Goal: Communication & Community: Answer question/provide support

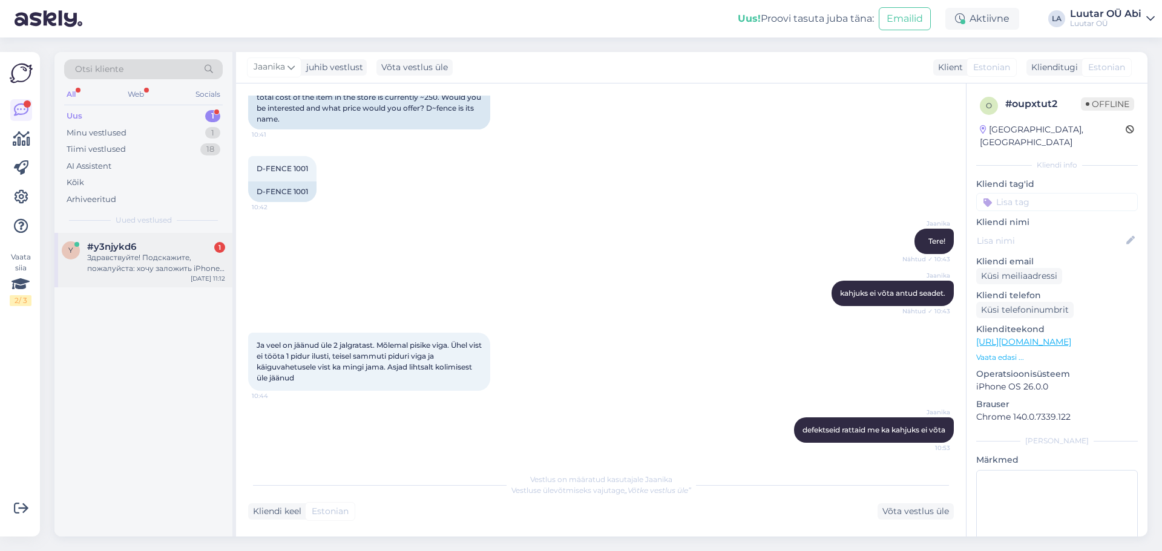
click at [157, 254] on div "Здравствуйте! Подскажите, пожалуйста: хочу заложить iPhone 16. Телефон новый, т…" at bounding box center [156, 263] width 138 height 22
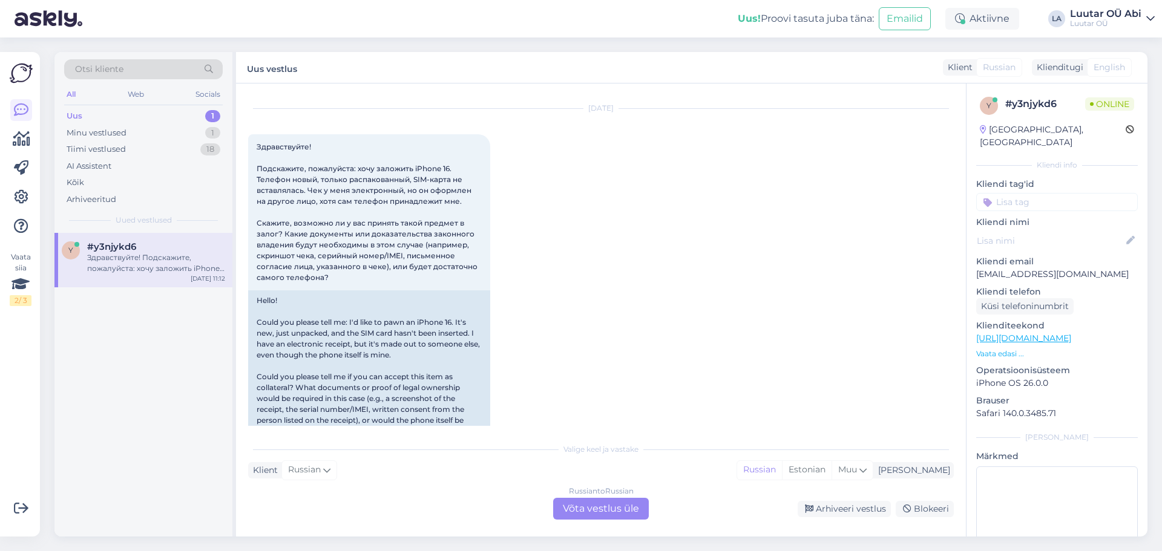
click at [665, 272] on div "[DATE] Здравствуйте! Подскажите, пожалуйста: хочу заложить iPhone 16. Телефон н…" at bounding box center [601, 276] width 706 height 360
click at [610, 513] on div "Russian to Russian Võta vestlus üle" at bounding box center [601, 509] width 96 height 22
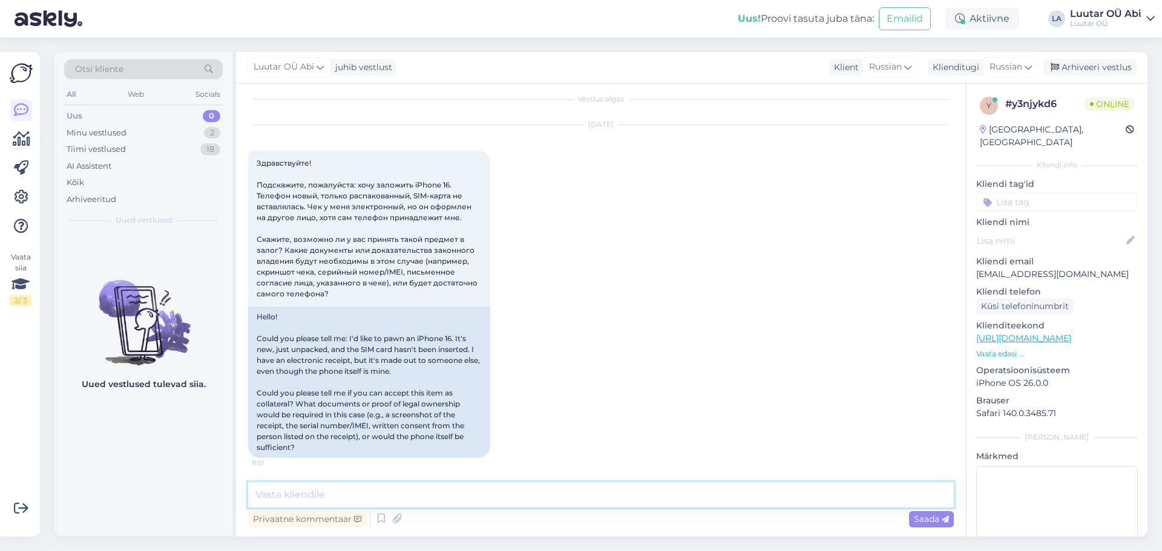
click at [521, 482] on textarea at bounding box center [601, 494] width 706 height 25
type textarea "Здравствуйте!"
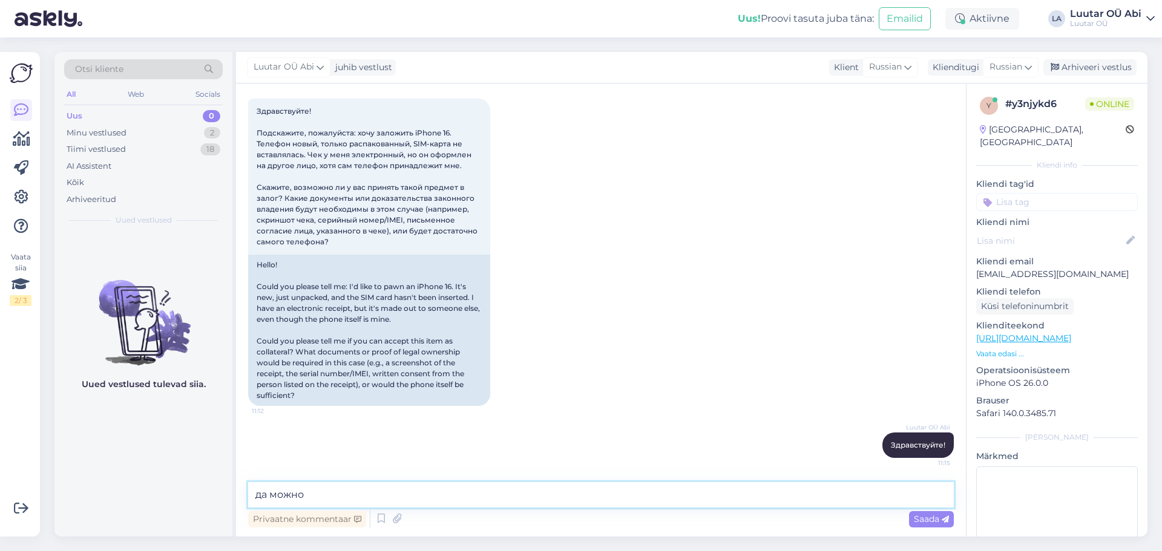
type textarea "да можно"
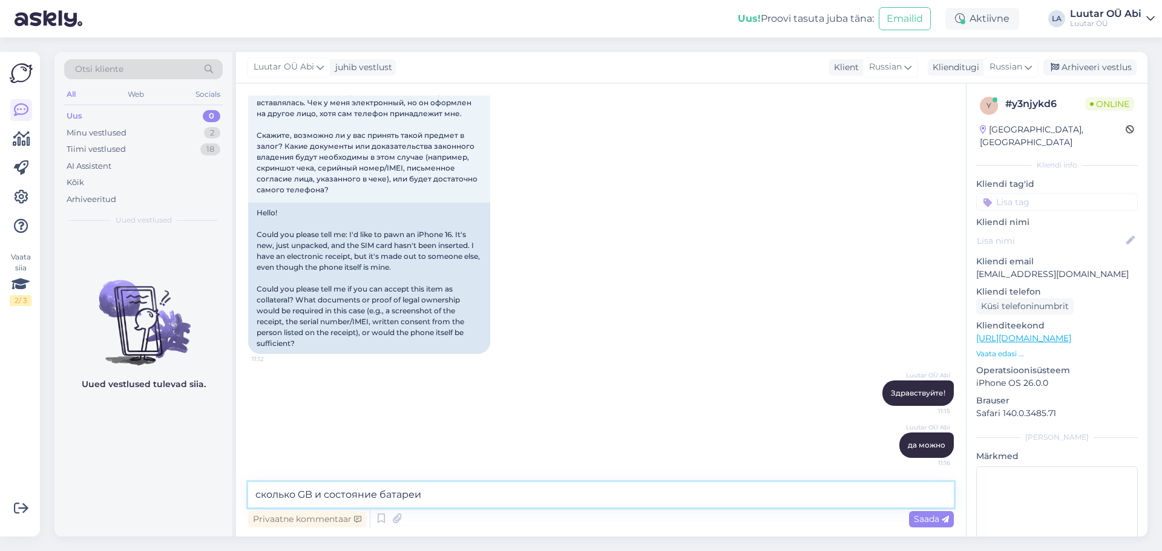
type textarea "сколько GB и состояние батареи ?"
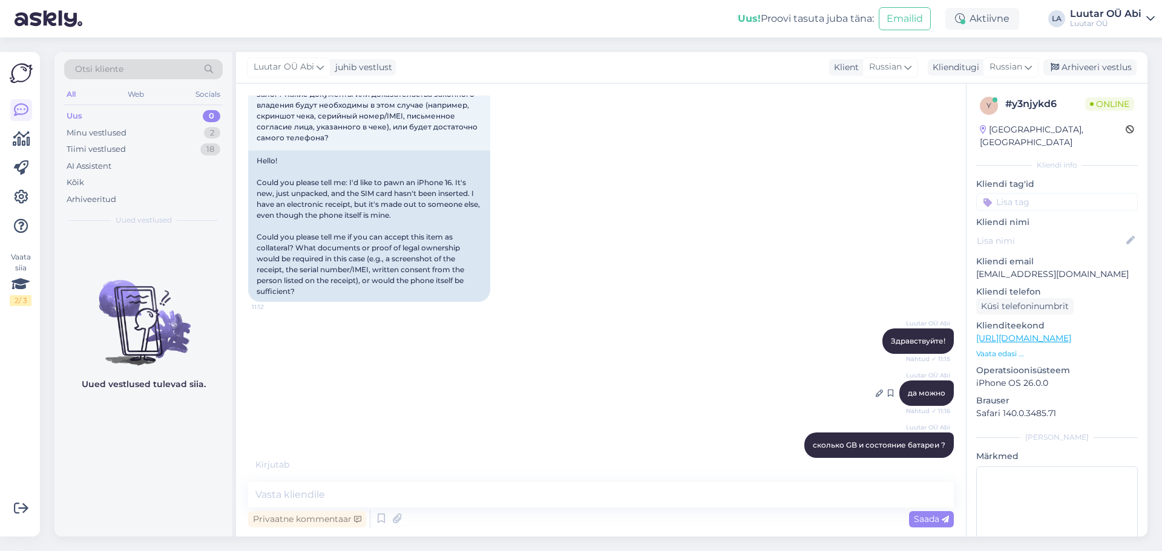
scroll to position [217, 0]
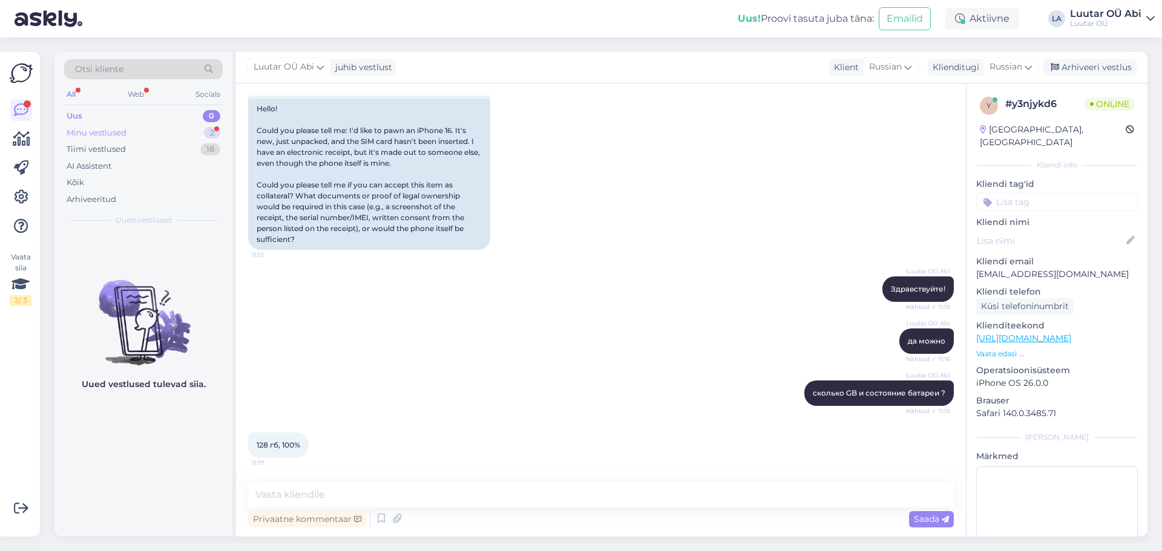
click at [172, 125] on div "Minu vestlused 2" at bounding box center [143, 133] width 159 height 17
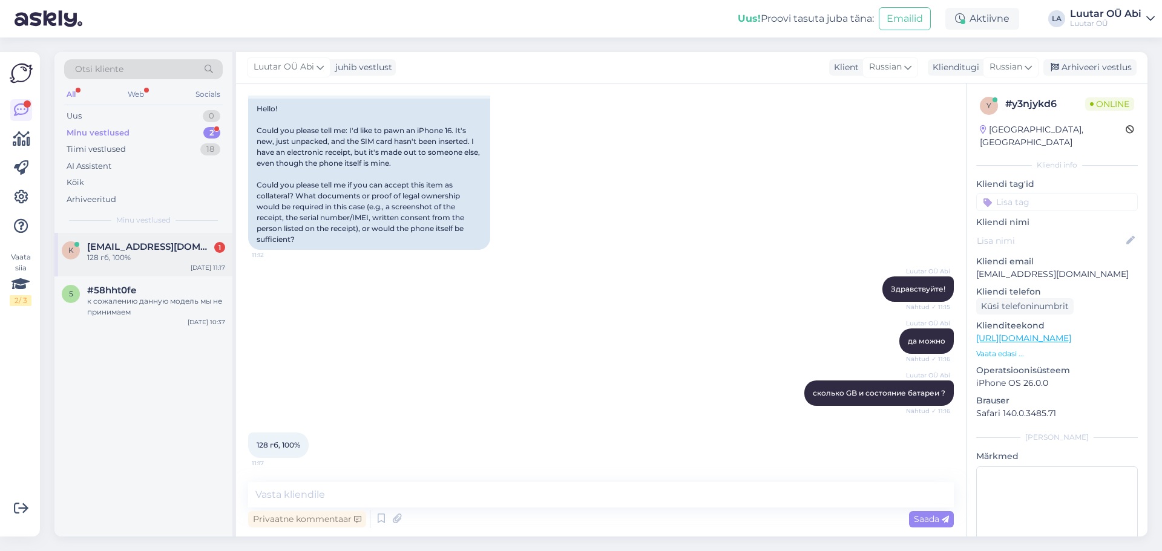
click at [160, 254] on div "128 гб, 100%" at bounding box center [156, 257] width 138 height 11
click at [436, 319] on div "Luutar OÜ Abi да можно Nähtud ✓ 11:16" at bounding box center [601, 341] width 706 height 52
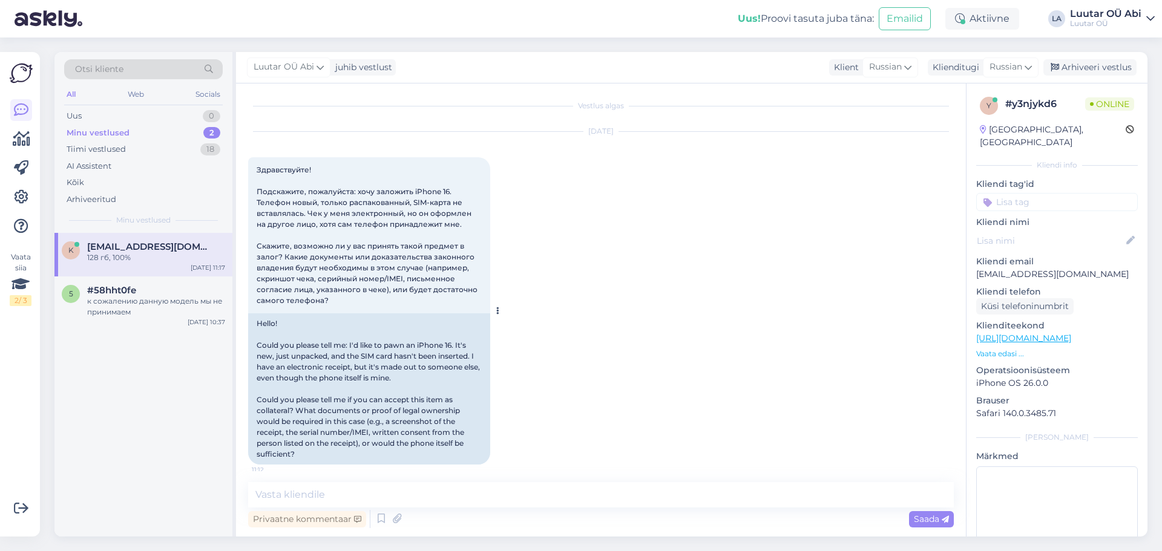
scroll to position [0, 0]
click at [674, 465] on div "[DATE] Здравствуйте! Подскажите, пожалуйста: хочу заложить iPhone 16. Телефон н…" at bounding box center [601, 301] width 706 height 360
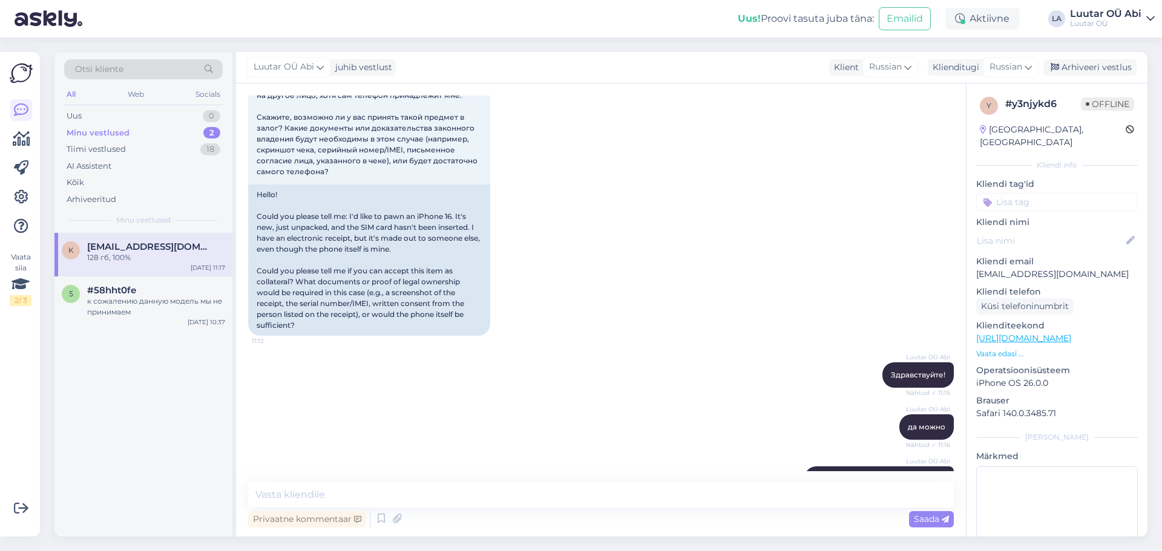
scroll to position [217, 0]
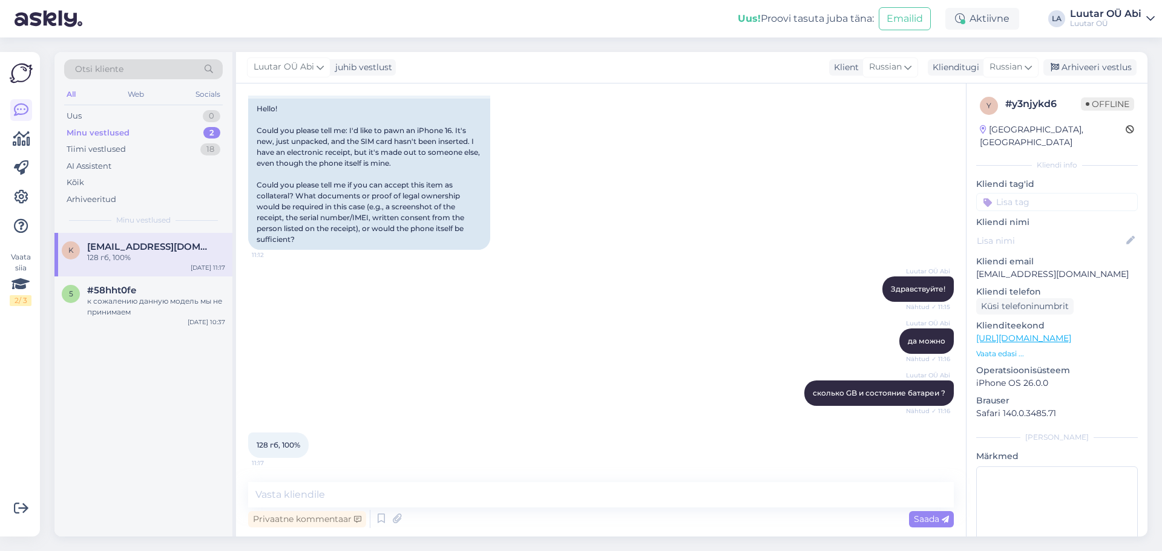
click at [146, 134] on div "Minu vestlused 2" at bounding box center [143, 133] width 159 height 17
click at [392, 498] on textarea at bounding box center [601, 494] width 706 height 25
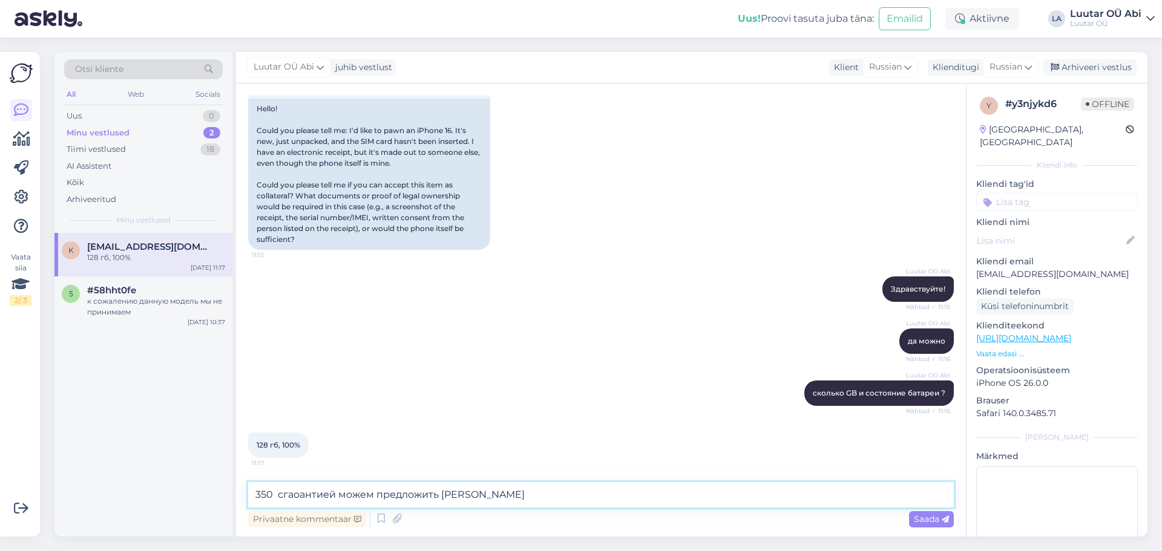
click at [281, 495] on textarea "350 сгаоантией можем предложить [PERSON_NAME]" at bounding box center [601, 494] width 706 height 25
click at [300, 494] on textarea "350 с гаоантией можем предложить [PERSON_NAME]" at bounding box center [601, 494] width 706 height 25
click at [529, 498] on textarea "350 с гарантией можем предложить [PERSON_NAME]" at bounding box center [601, 494] width 706 height 25
type textarea "350 с гарантией можем предложить [PERSON_NAME]"
click at [928, 513] on div "Saada" at bounding box center [931, 519] width 45 height 16
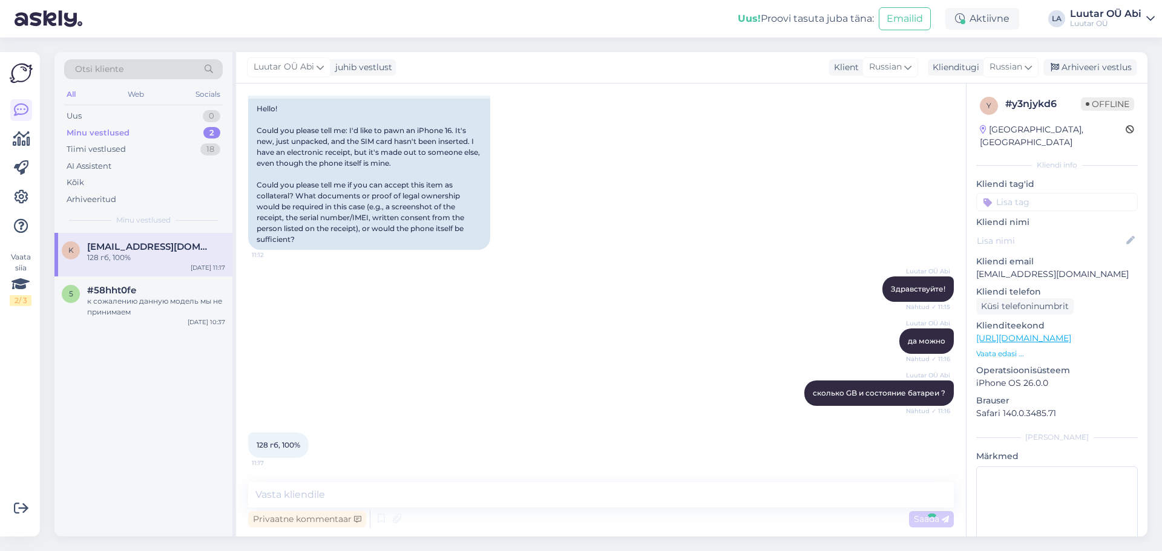
scroll to position [269, 0]
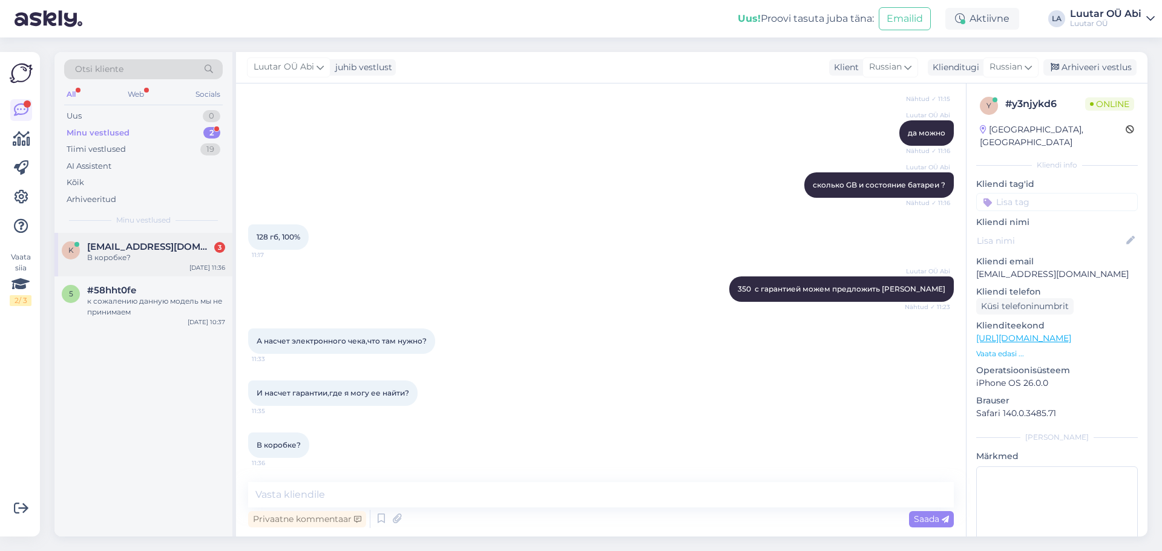
drag, startPoint x: 188, startPoint y: 244, endPoint x: 215, endPoint y: 255, distance: 30.1
click at [188, 244] on div "[EMAIL_ADDRESS][DOMAIN_NAME] 3" at bounding box center [156, 246] width 138 height 11
click at [440, 493] on textarea at bounding box center [601, 494] width 706 height 25
click at [140, 138] on div "Minu vestlused 2" at bounding box center [143, 133] width 159 height 17
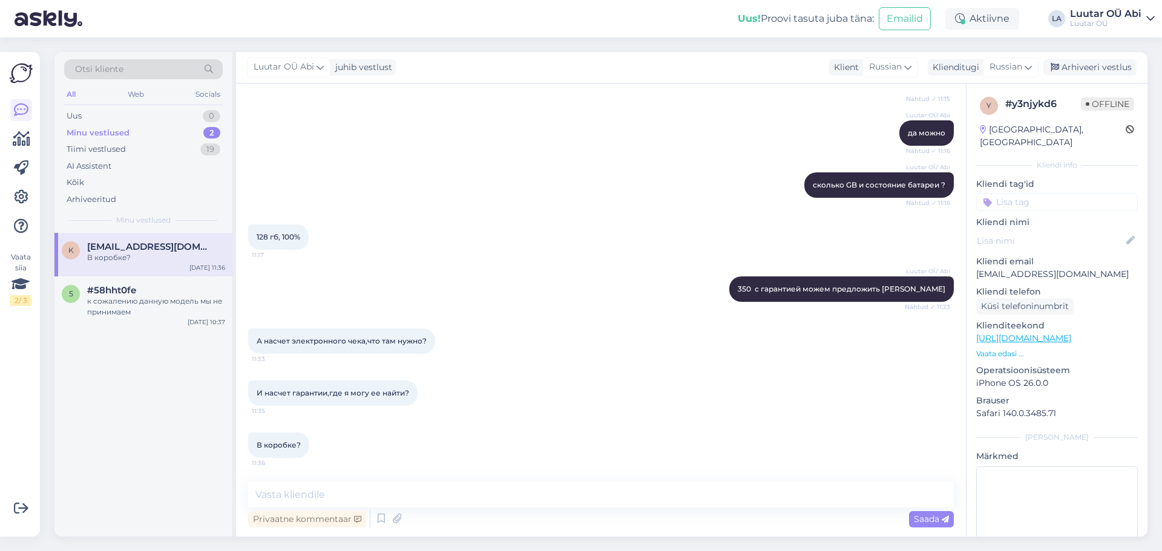
click at [137, 137] on div "Minu vestlused 2" at bounding box center [143, 133] width 159 height 17
drag, startPoint x: 528, startPoint y: 236, endPoint x: 492, endPoint y: 266, distance: 46.8
click at [528, 236] on div "128 гб, 100% 11:17" at bounding box center [601, 237] width 706 height 52
click at [149, 307] on div "к сожалению данную модель мы не принимаем" at bounding box center [156, 307] width 138 height 22
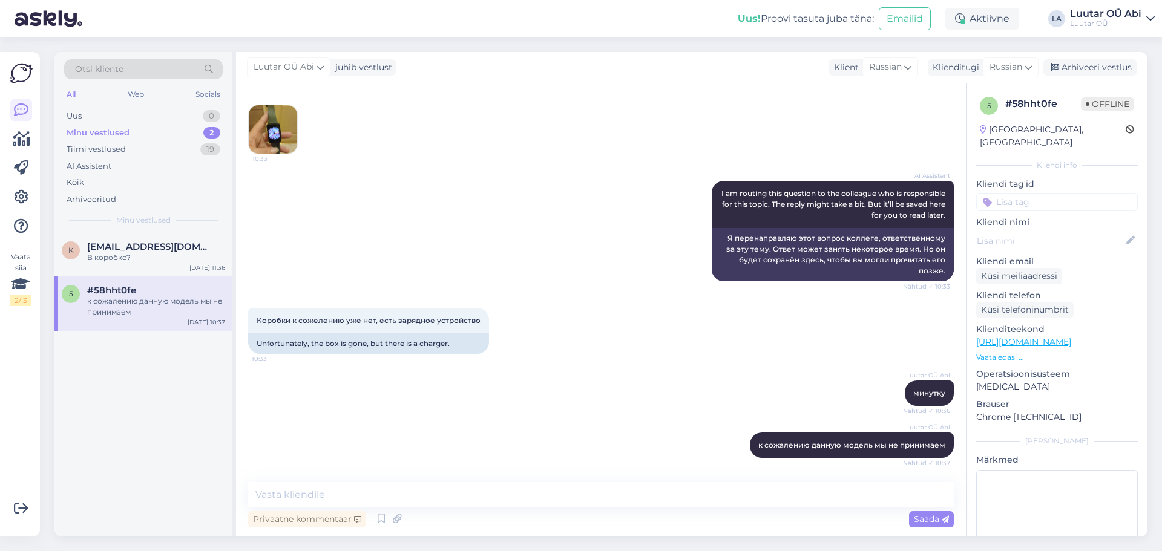
click at [591, 266] on div "AI Assistent I am routing this question to the colleague who is responsible for…" at bounding box center [601, 231] width 706 height 127
click at [165, 256] on div "В коробке?" at bounding box center [156, 257] width 138 height 11
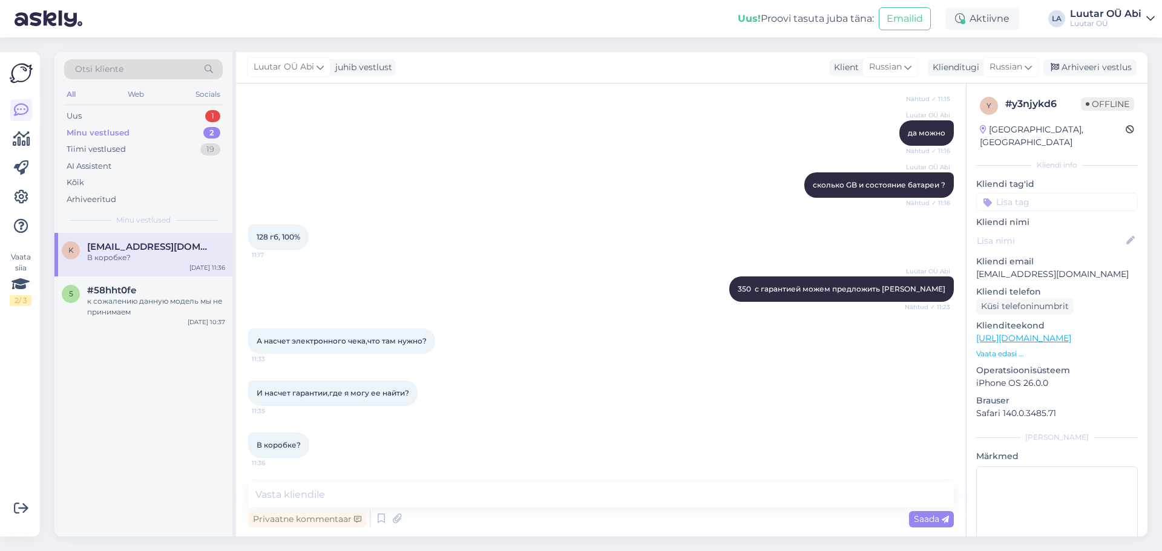
click at [158, 107] on div "Otsi kliente All Web Socials Uus 1 Minu vestlused 2 Tiimi vestlused 19 AI Assis…" at bounding box center [143, 142] width 178 height 181
click at [147, 113] on div "Uus 1" at bounding box center [143, 116] width 159 height 17
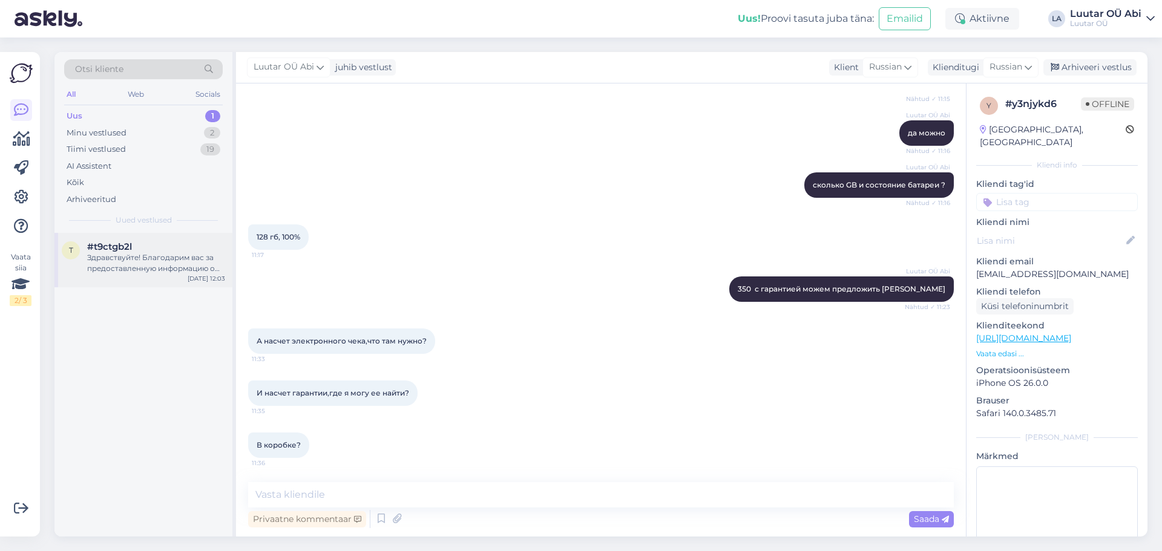
click at [174, 264] on div "Здравствуйте! Благодарим вас за предоставленную информацию о вашем iPhone 13, 1…" at bounding box center [156, 263] width 138 height 22
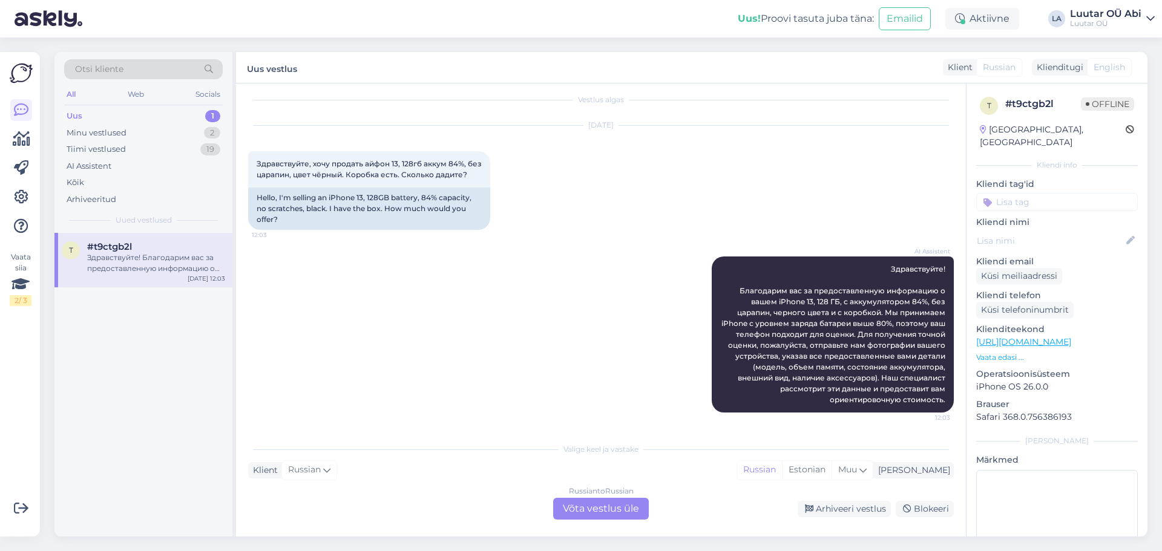
scroll to position [8, 0]
drag, startPoint x: 390, startPoint y: 161, endPoint x: 487, endPoint y: 164, distance: 96.9
click at [487, 164] on div "Здравствуйте, хочу продать айфон 13, 128гб аккум 84%, без царапин, цвет чёрный.…" at bounding box center [369, 169] width 242 height 36
copy span "13, 128гб аккум 84%, без"
click at [568, 517] on div "Russian to Russian Võta vestlus üle" at bounding box center [601, 509] width 96 height 22
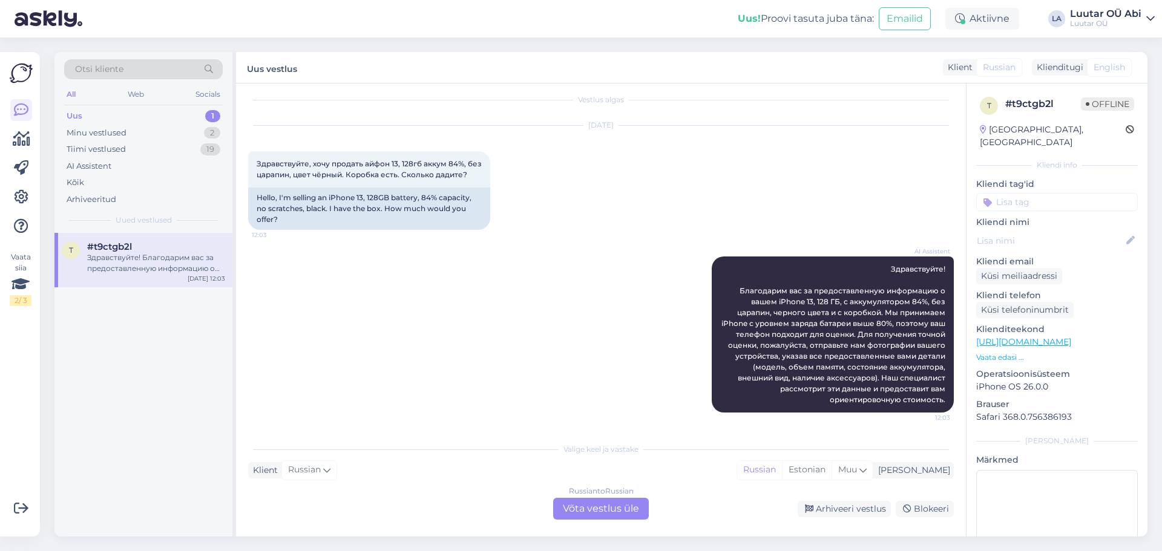
scroll to position [0, 0]
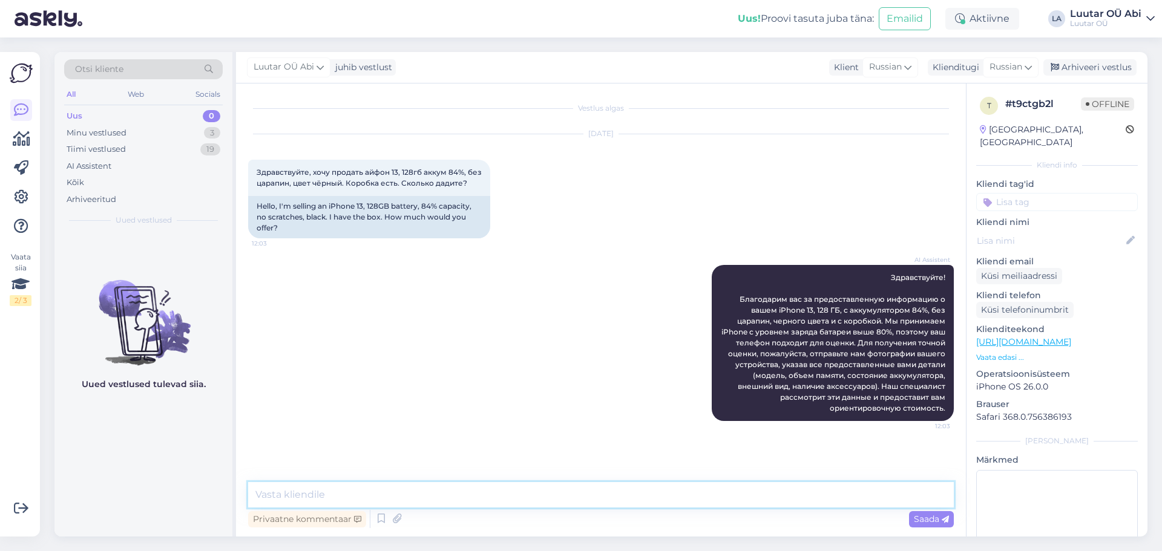
click at [421, 505] on textarea at bounding box center [601, 494] width 706 height 25
type textarea "минутку"
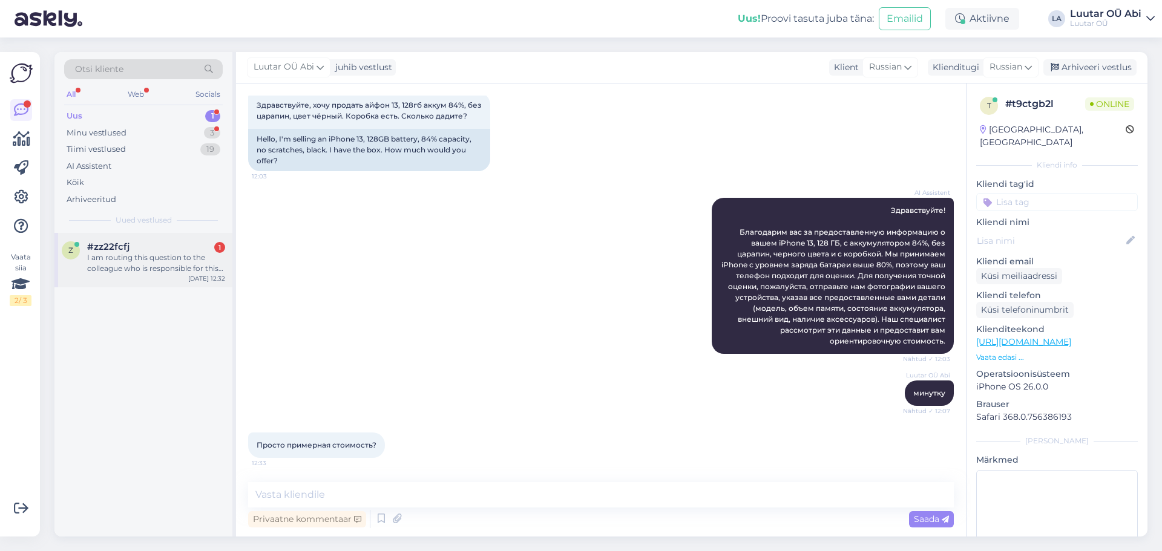
click at [154, 258] on div "I am routing this question to the colleague who is responsible for this topic. …" at bounding box center [156, 263] width 138 height 22
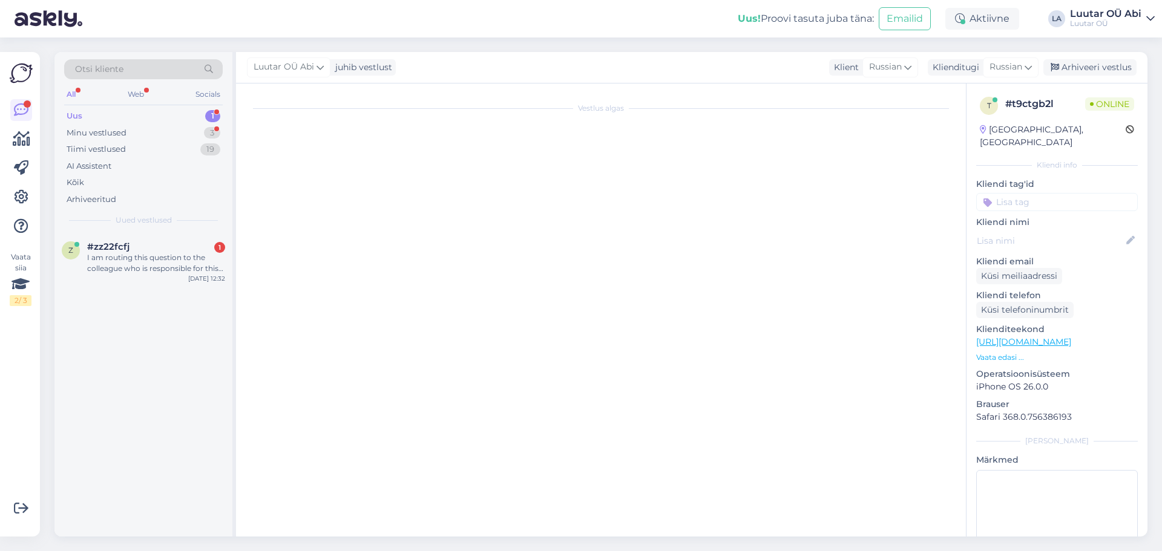
scroll to position [114, 0]
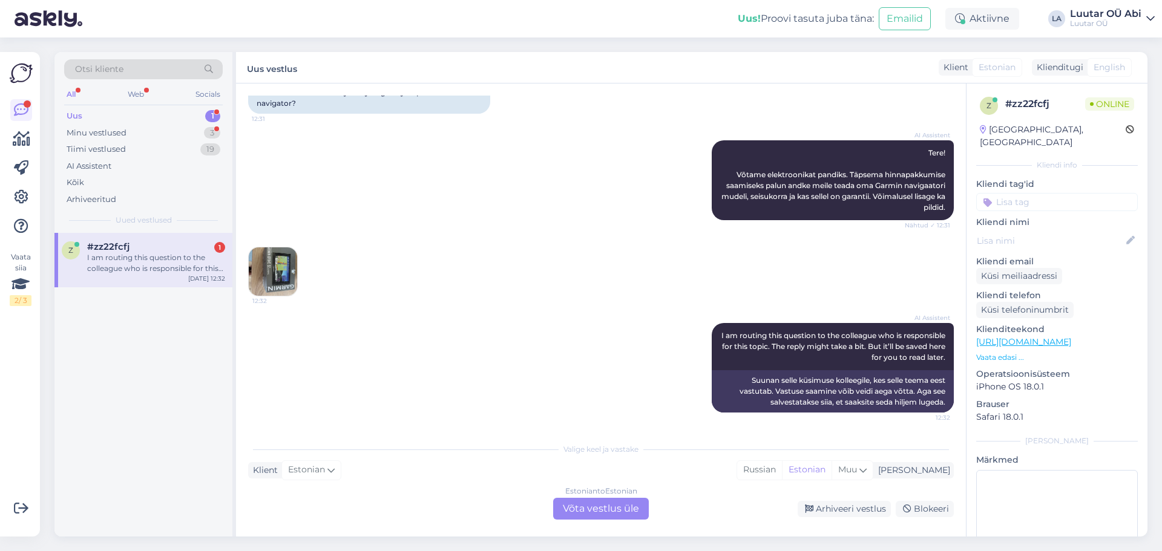
click at [450, 192] on div "AI Assistent Tere! Võtame elektroonikat pandiks. Täpsema hinnapakkumise saamise…" at bounding box center [601, 180] width 706 height 107
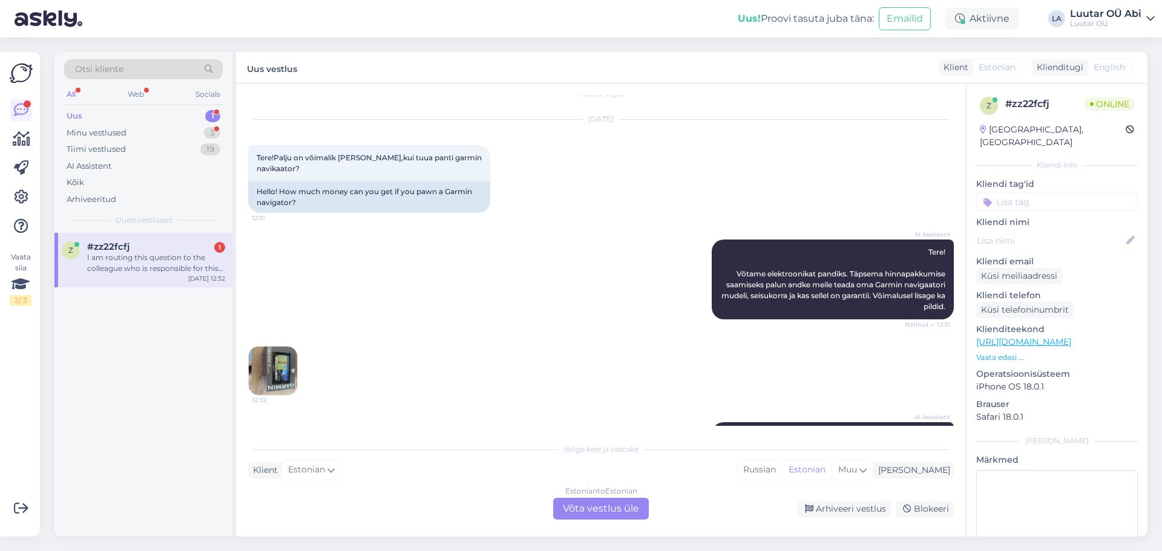
scroll to position [0, 0]
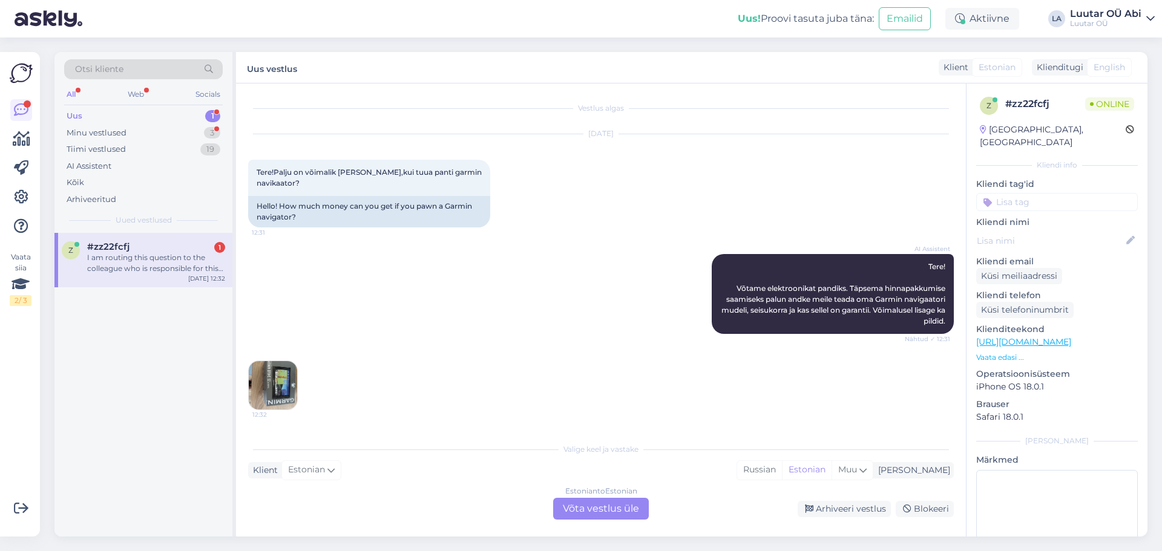
click at [280, 386] on img at bounding box center [273, 385] width 48 height 48
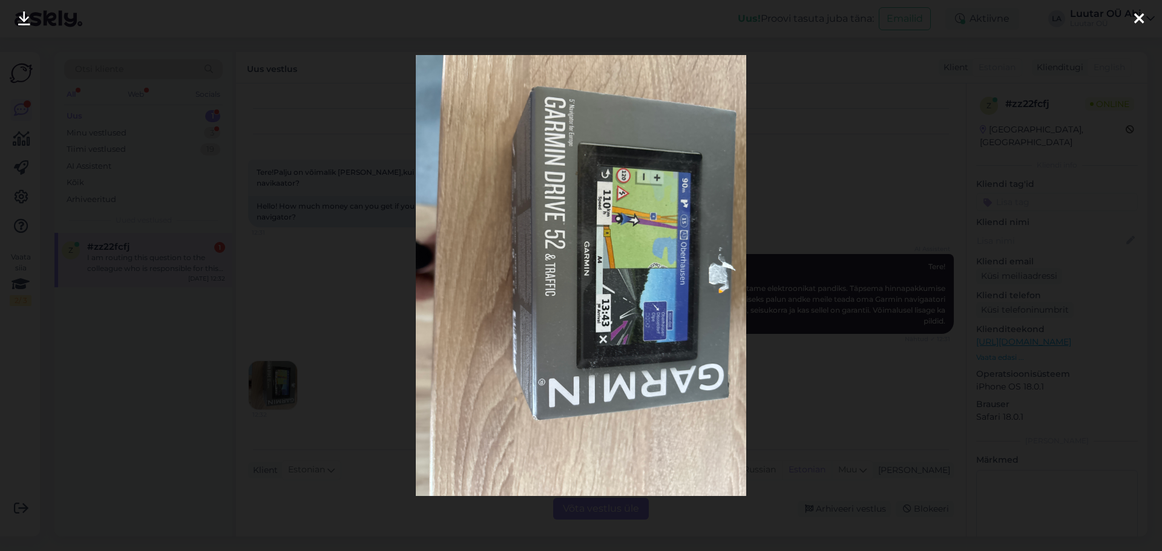
click at [19, 21] on icon at bounding box center [24, 19] width 12 height 16
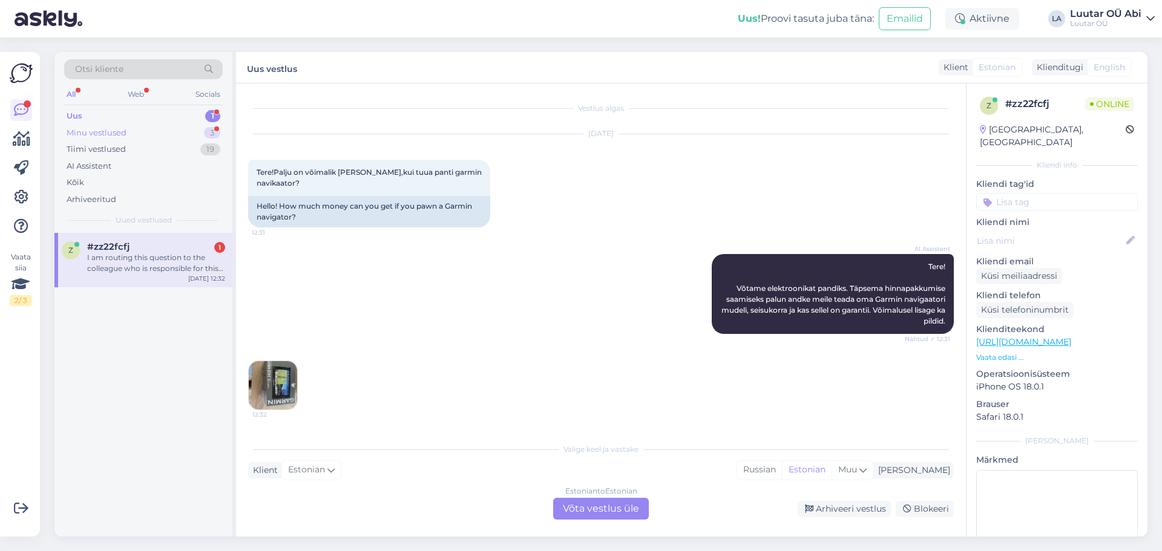
click at [103, 133] on div "Minu vestlused" at bounding box center [97, 133] width 60 height 12
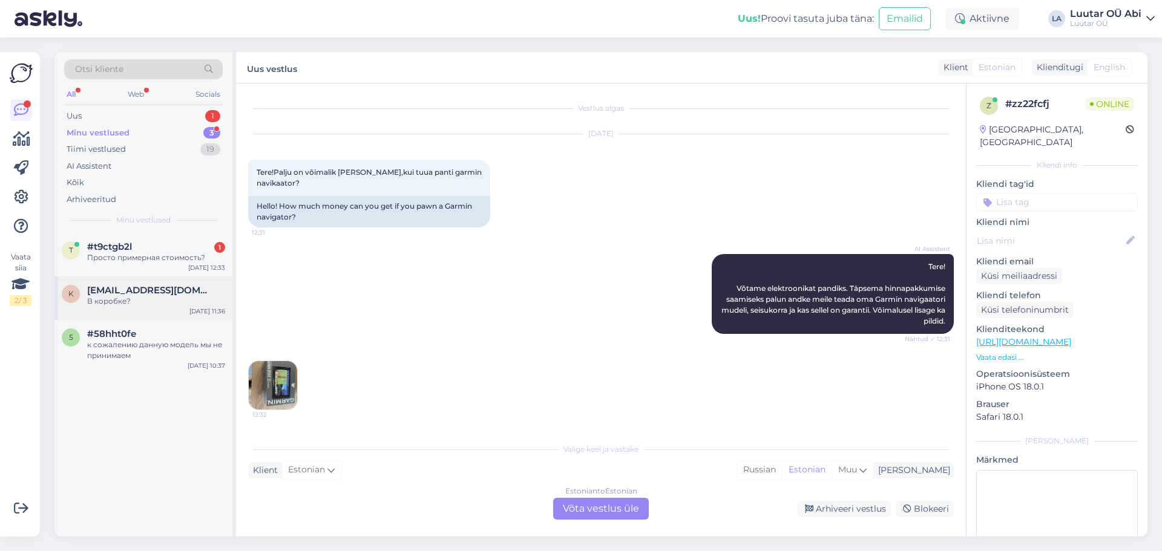
click at [158, 303] on div "В коробке?" at bounding box center [156, 301] width 138 height 11
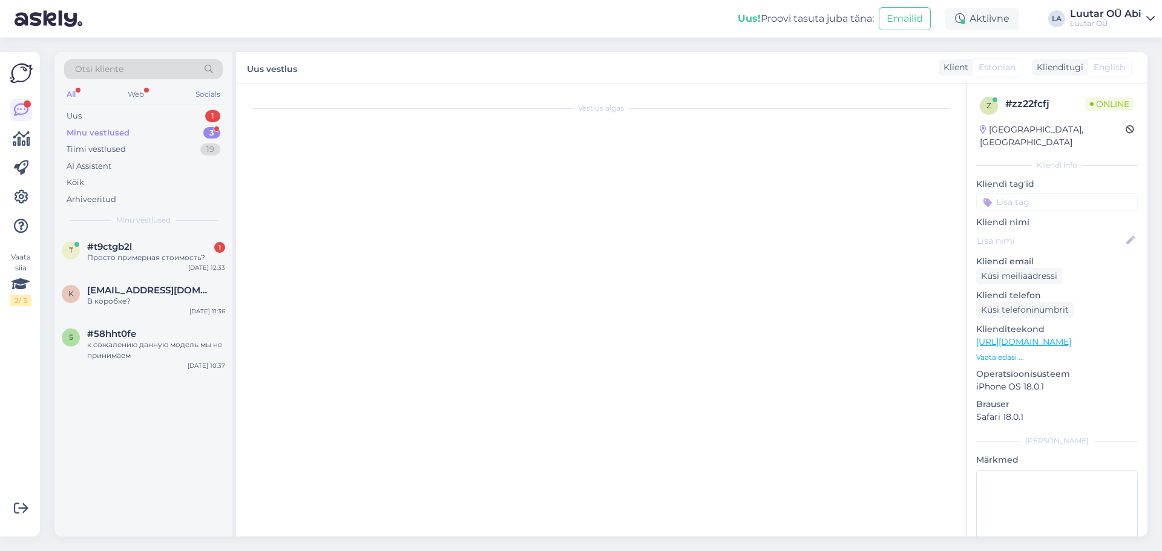
scroll to position [425, 0]
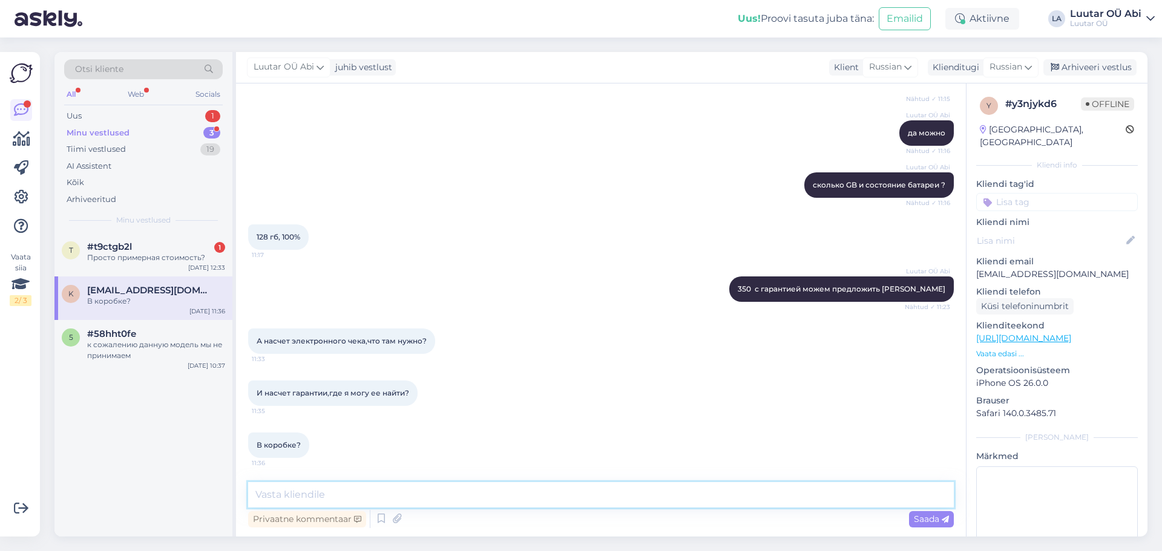
click at [440, 495] on textarea at bounding box center [601, 494] width 706 height 25
type textarea "до 130 можем предложить"
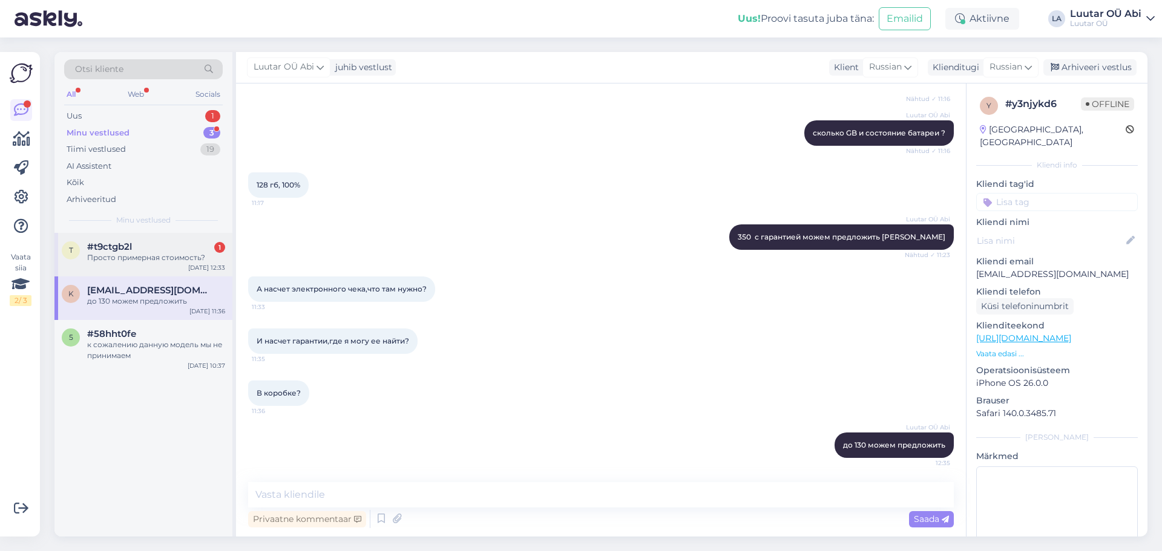
click at [194, 243] on div "#t9ctgb2l 1" at bounding box center [156, 246] width 138 height 11
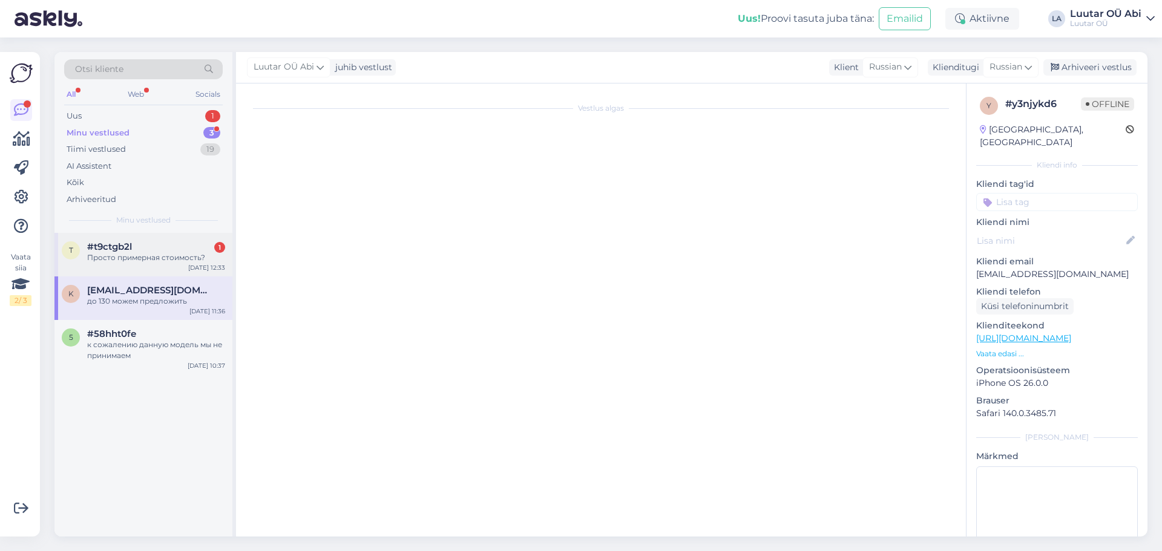
scroll to position [67, 0]
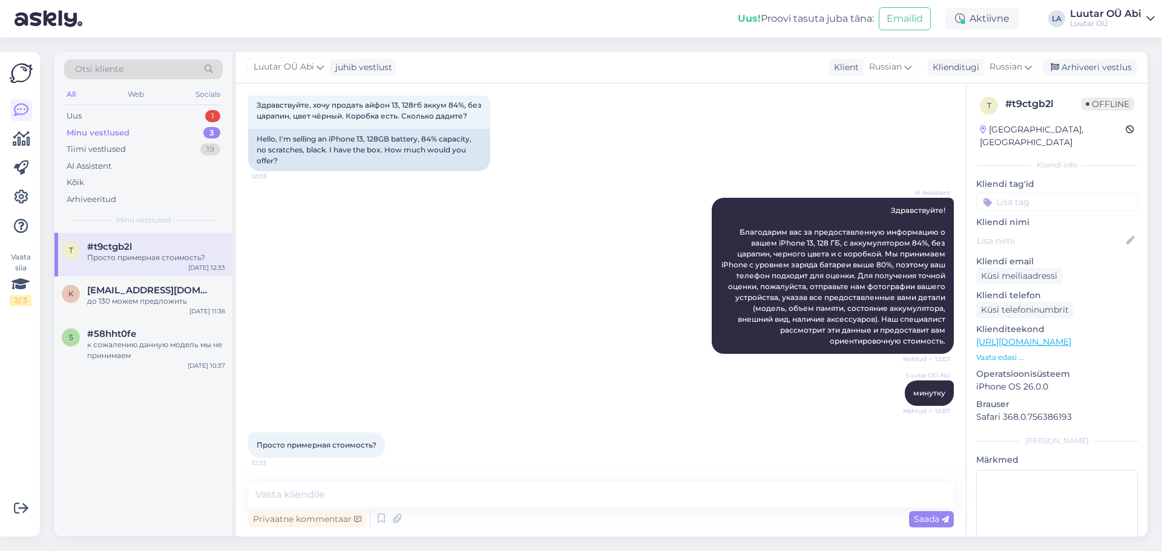
click at [392, 264] on div "AI Assistent Здравствуйте! Благодарим вас за предоставленную информацию о вашем…" at bounding box center [601, 276] width 706 height 183
click at [176, 302] on div "до 130 можем предложить" at bounding box center [156, 301] width 138 height 11
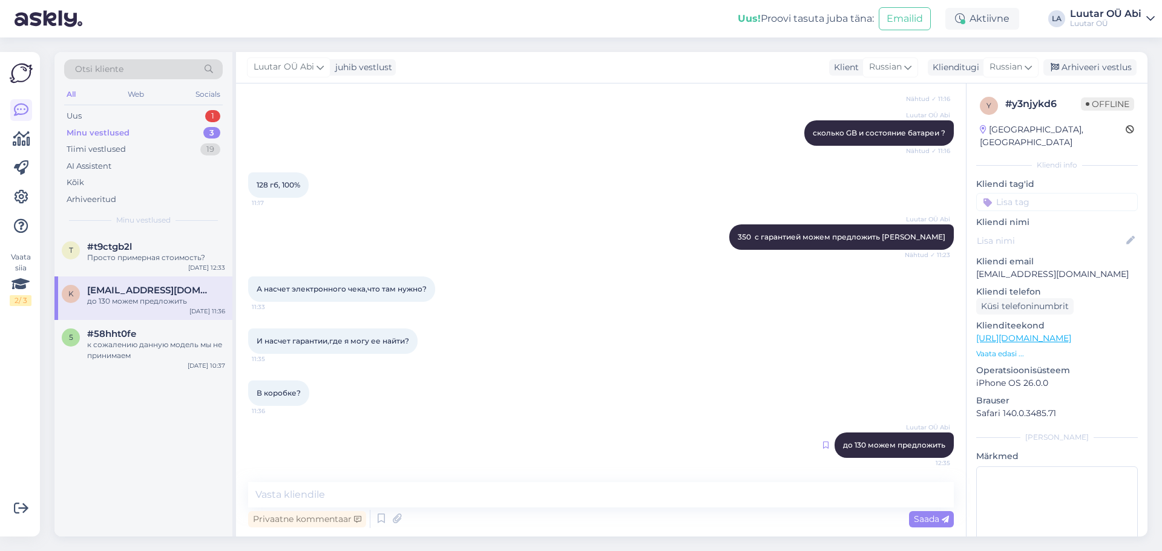
drag, startPoint x: 876, startPoint y: 442, endPoint x: 815, endPoint y: 444, distance: 60.6
click at [823, 444] on icon at bounding box center [825, 445] width 5 height 7
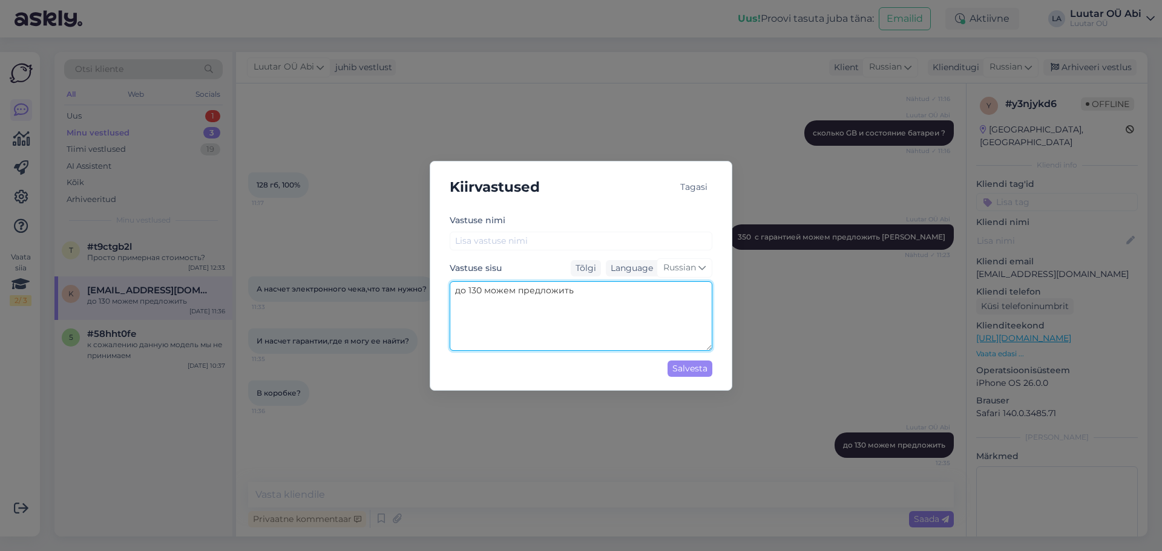
click at [599, 306] on textarea "до 130 можем предложить" at bounding box center [581, 316] width 263 height 70
type textarea "д"
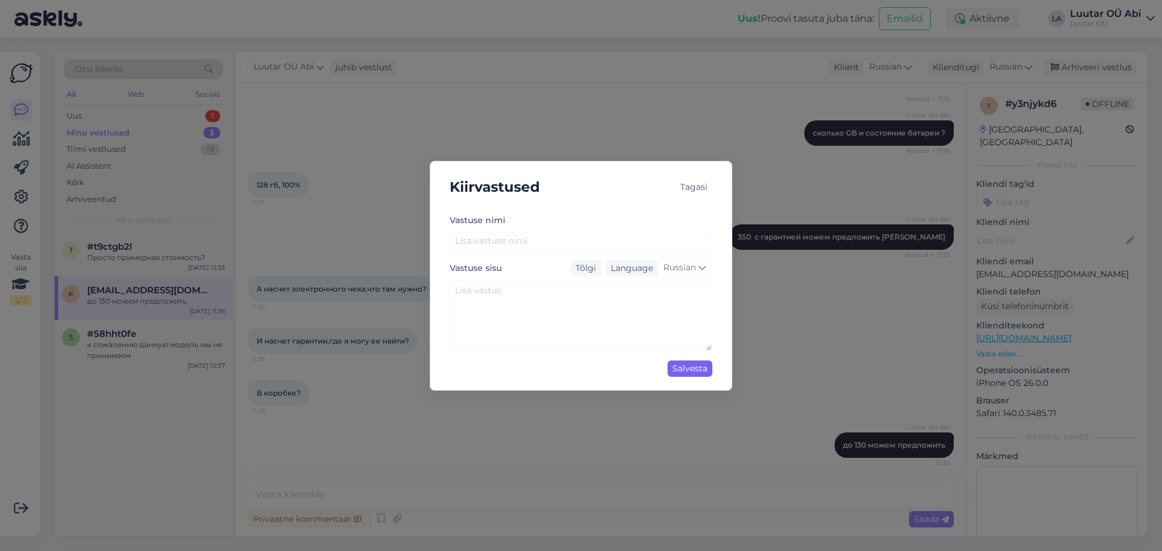
click at [709, 367] on div "Salvesta" at bounding box center [690, 369] width 45 height 16
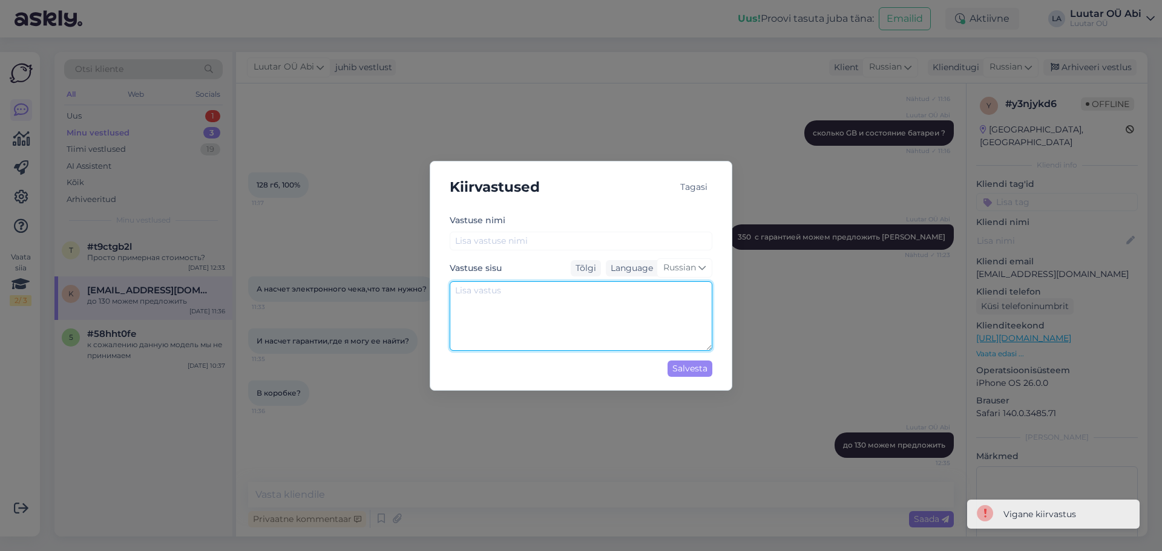
click at [505, 319] on textarea at bounding box center [581, 316] width 263 height 70
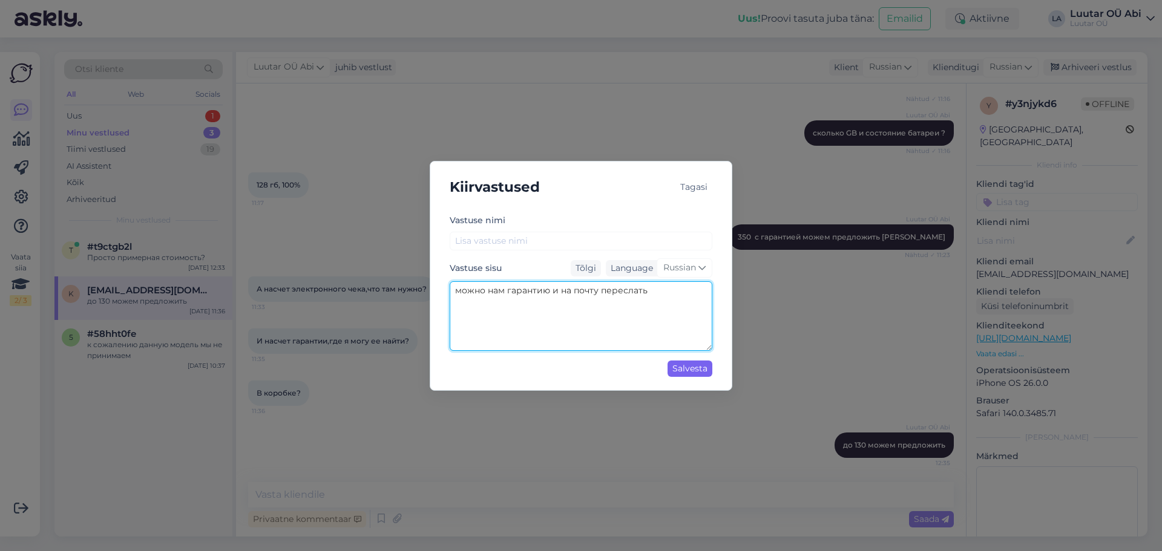
type textarea "можно нам гарантию и на почту переслать"
click at [694, 363] on div "Salvesta" at bounding box center [690, 369] width 45 height 16
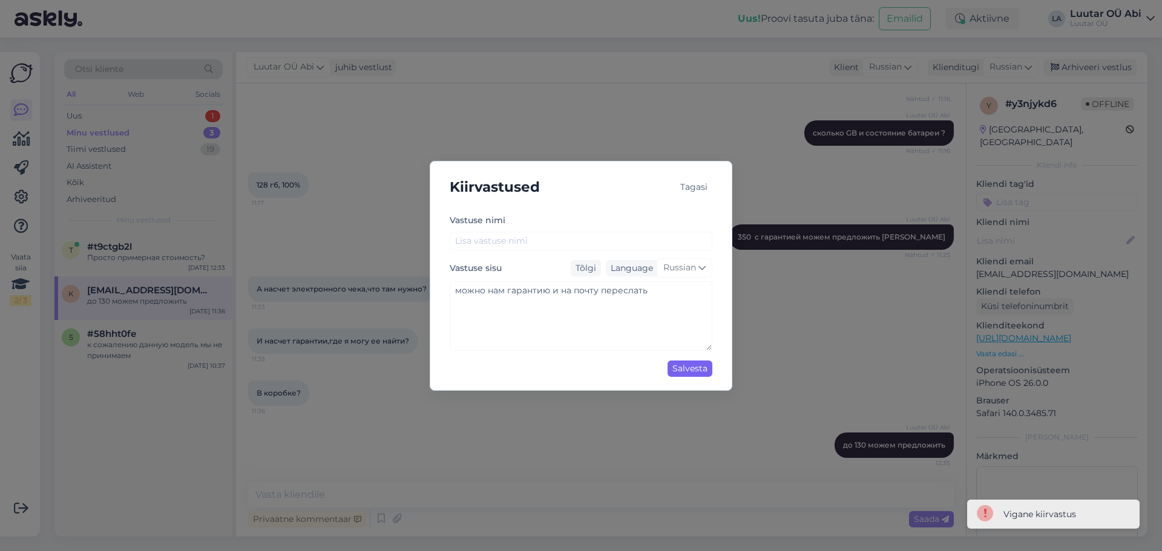
click at [691, 373] on div "Salvesta" at bounding box center [690, 369] width 45 height 16
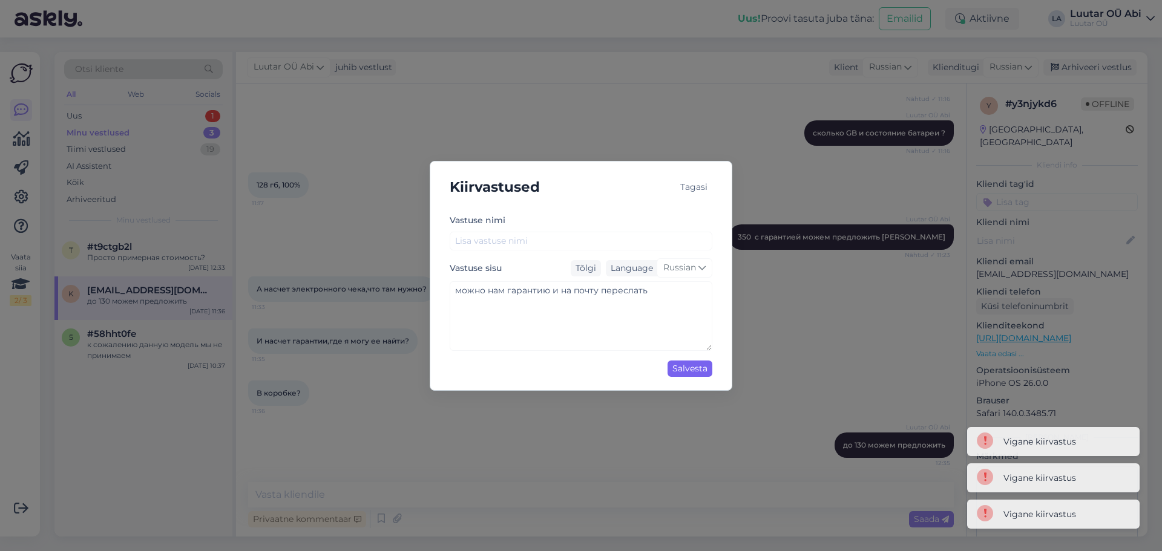
click at [691, 373] on div "Salvesta" at bounding box center [690, 369] width 45 height 16
click at [701, 184] on div "Tagasi" at bounding box center [693, 187] width 37 height 16
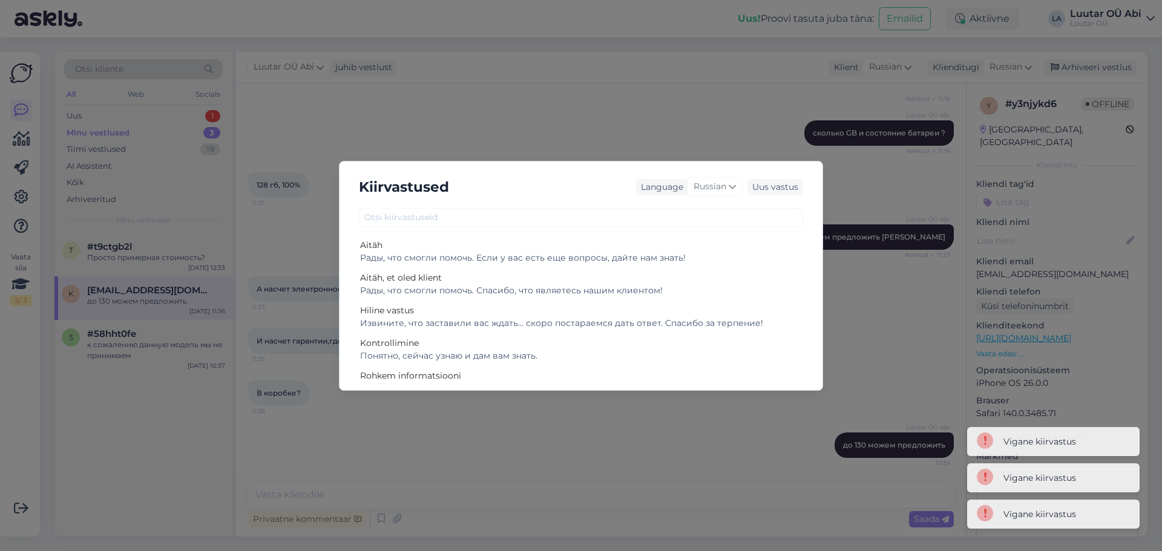
click at [714, 141] on div "Kiirvastused Language Russian Uus vastus Aitäh Рады, что смогли помочь. Если у …" at bounding box center [581, 275] width 1162 height 551
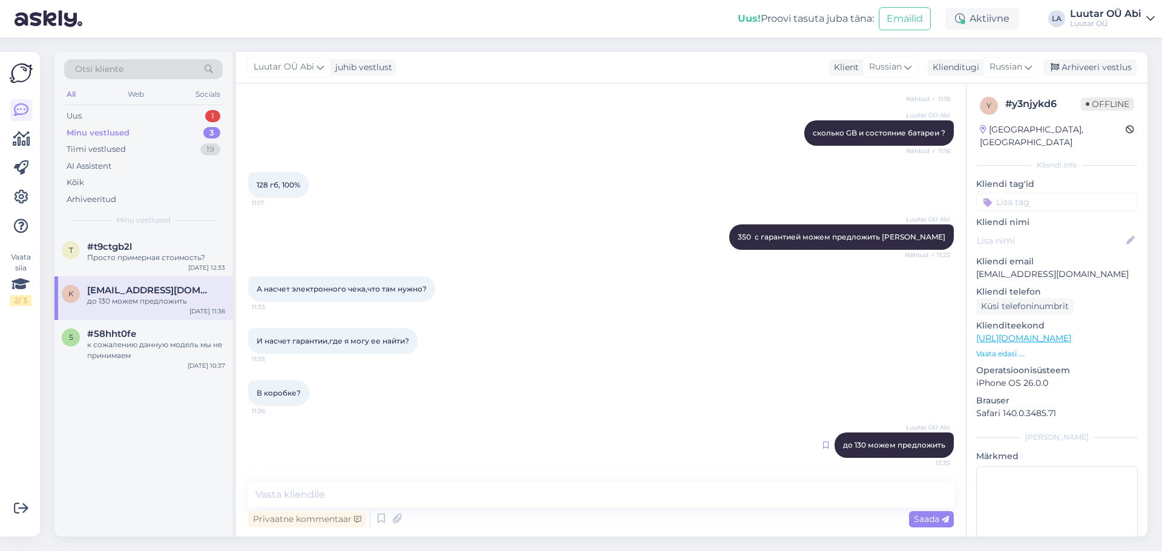
click at [823, 445] on icon at bounding box center [825, 445] width 5 height 7
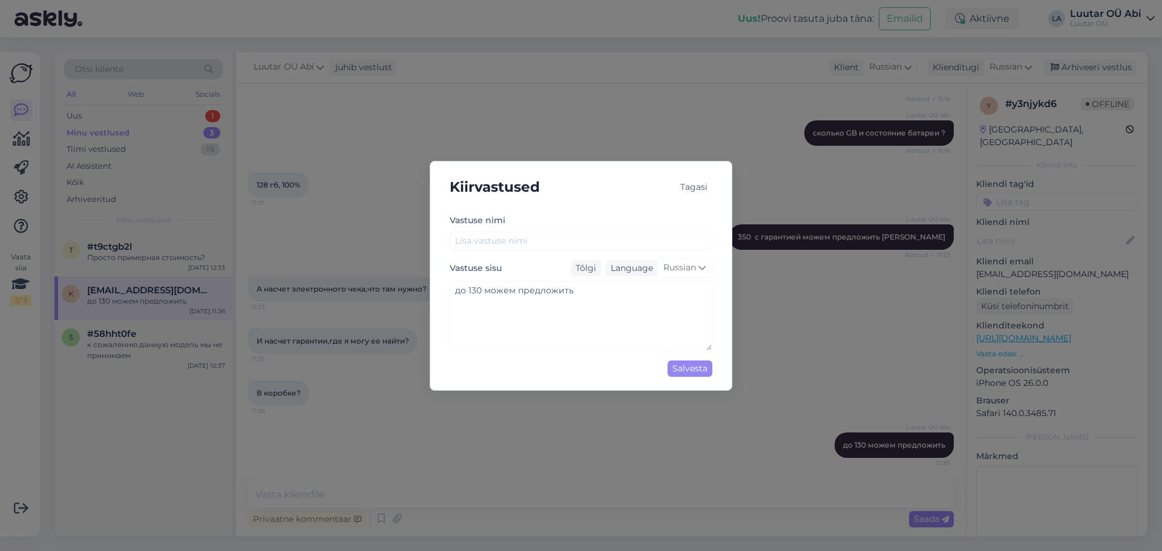
click at [701, 188] on div "Tagasi" at bounding box center [693, 187] width 37 height 16
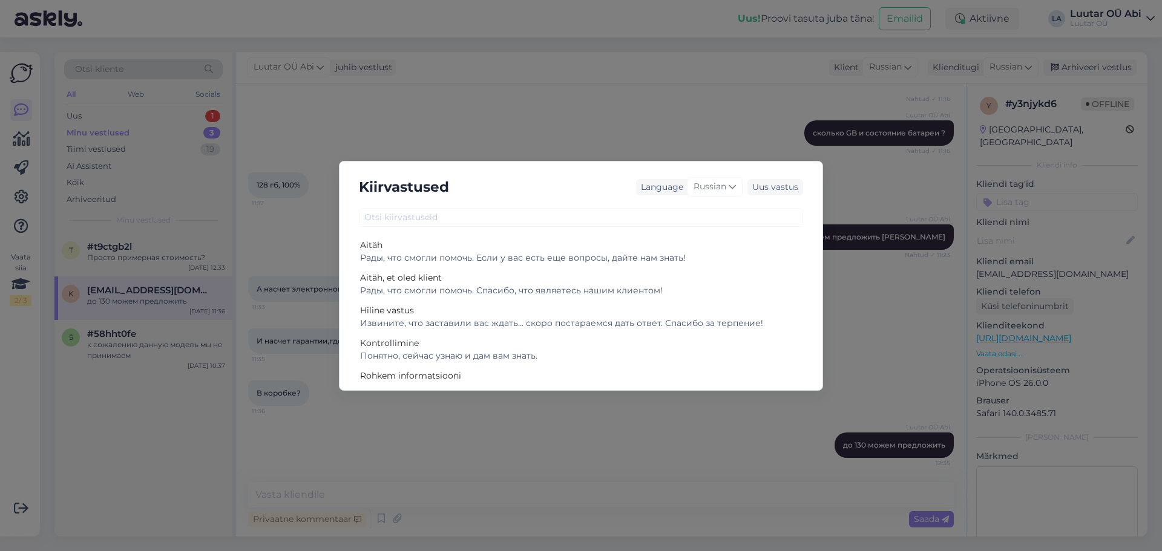
click at [876, 367] on div "Kiirvastused Language Russian Uus vastus Aitäh Рады, что смогли помочь. Если у …" at bounding box center [581, 275] width 1162 height 551
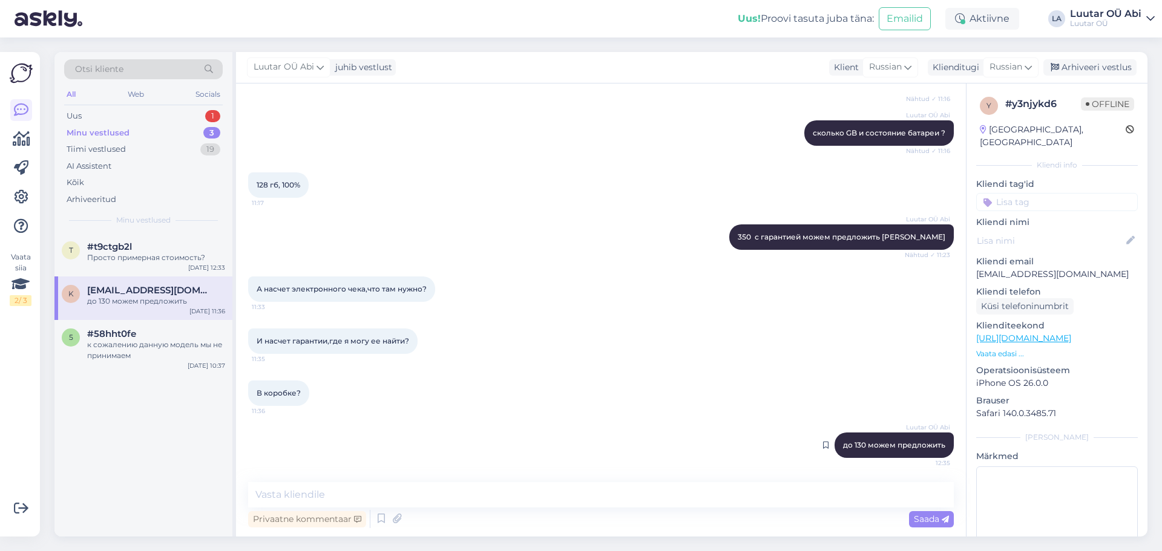
drag, startPoint x: 893, startPoint y: 444, endPoint x: 855, endPoint y: 443, distance: 37.5
click at [855, 443] on span "до 130 можем предложить" at bounding box center [894, 445] width 102 height 9
drag, startPoint x: 855, startPoint y: 444, endPoint x: 836, endPoint y: 451, distance: 19.9
click at [836, 451] on div "Luutar [PERSON_NAME] до 130 можем предложить 12:35" at bounding box center [894, 445] width 119 height 25
click at [823, 445] on icon at bounding box center [825, 445] width 5 height 7
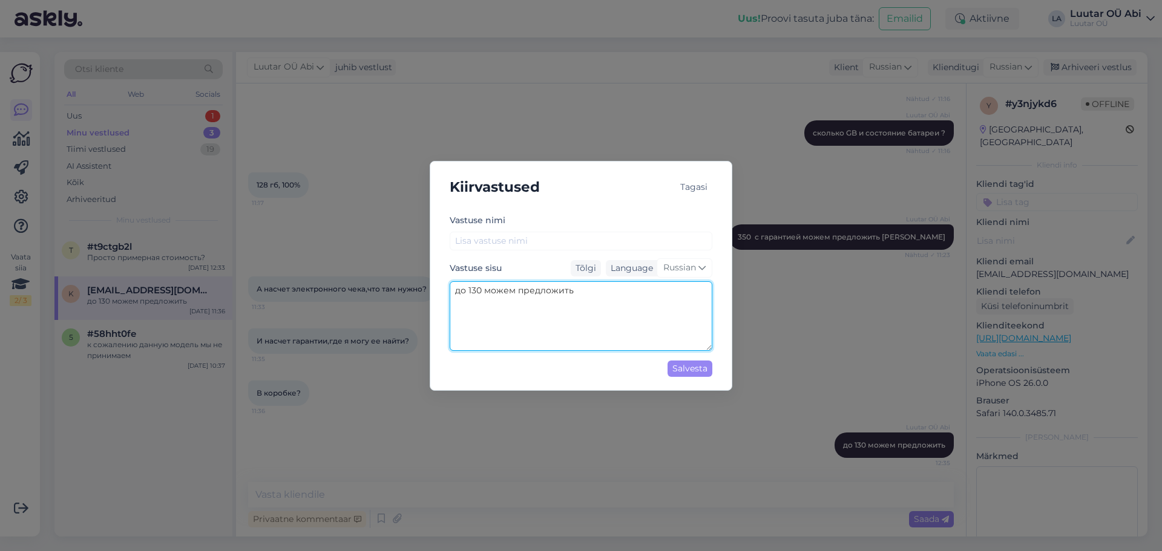
click at [579, 325] on textarea "до 130 можем предложить" at bounding box center [581, 316] width 263 height 70
click at [697, 185] on div "Tagasi" at bounding box center [693, 187] width 37 height 16
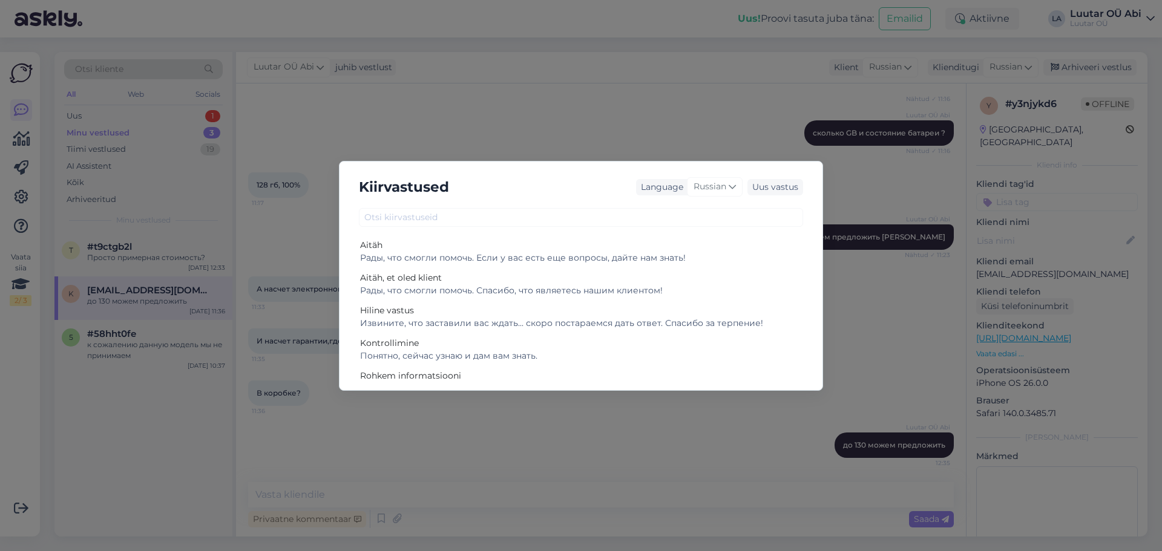
click at [872, 346] on div "Kiirvastused Language Russian Uus vastus Aitäh Рады, что смогли помочь. Если у …" at bounding box center [581, 275] width 1162 height 551
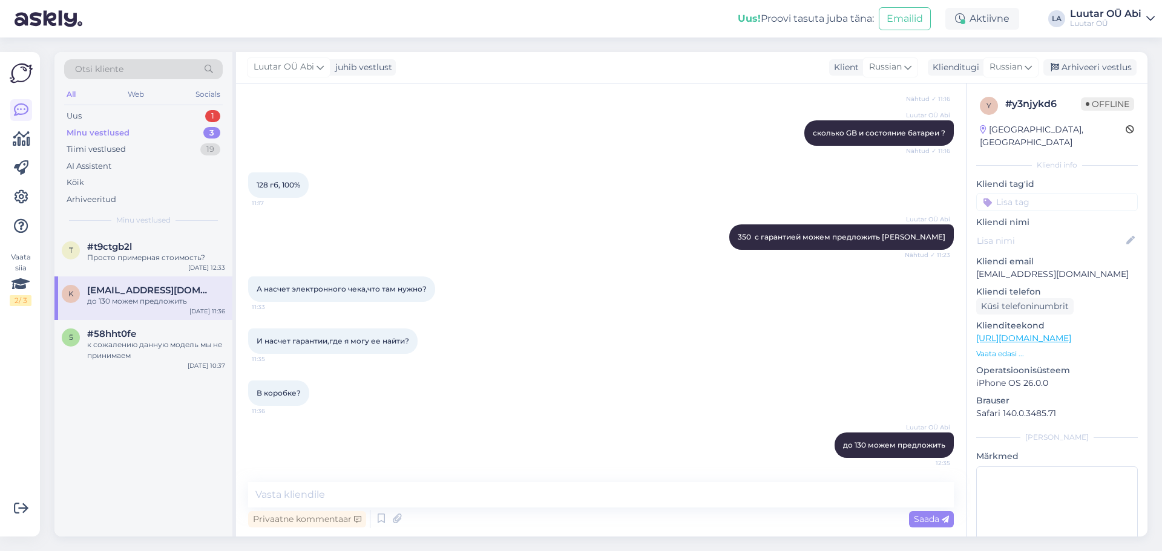
drag, startPoint x: 918, startPoint y: 442, endPoint x: 846, endPoint y: 407, distance: 80.1
click at [847, 384] on div "В коробке? 11:36" at bounding box center [601, 393] width 706 height 52
click at [731, 488] on textarea at bounding box center [601, 494] width 706 height 25
type textarea "простите это не [PERSON_NAME]"
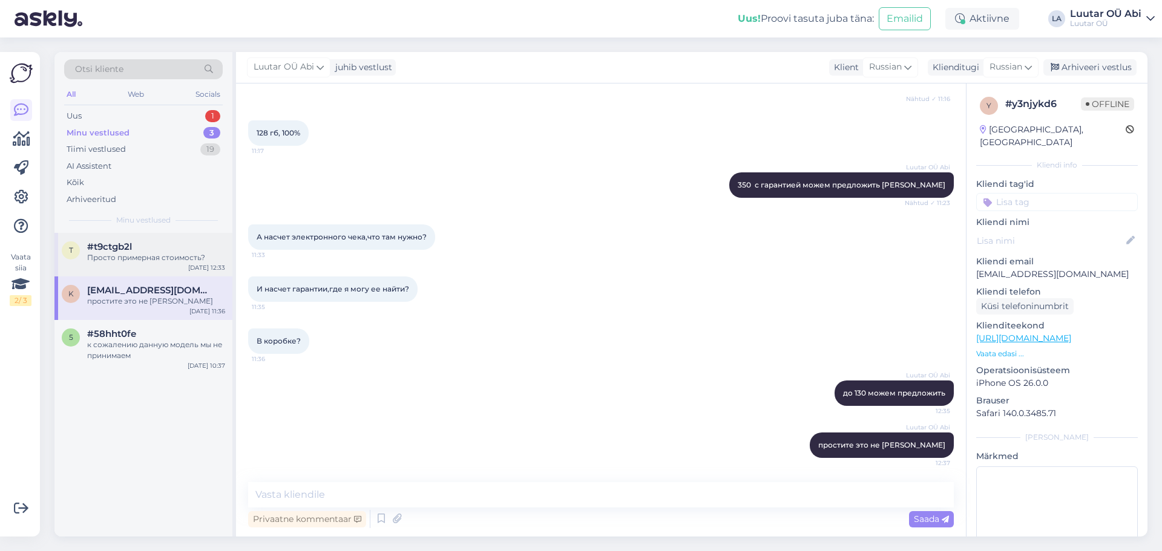
click at [176, 264] on div "t #t9ctgb2l Просто примерная стоимость? [DATE] 12:33" at bounding box center [143, 255] width 178 height 44
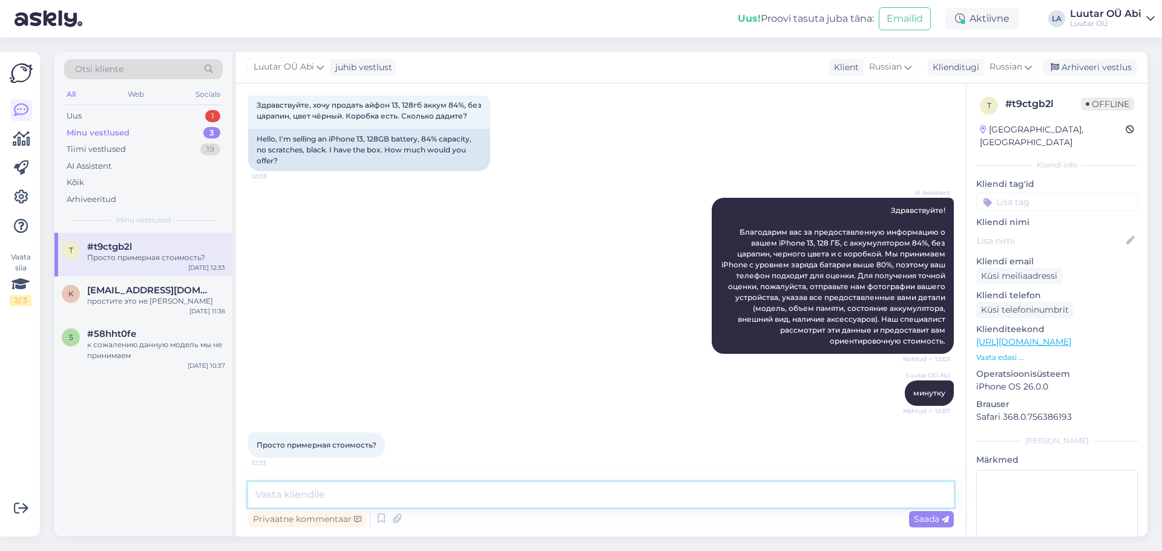
click at [364, 498] on textarea at bounding box center [601, 494] width 706 height 25
type textarea "до 130 можем предложить"
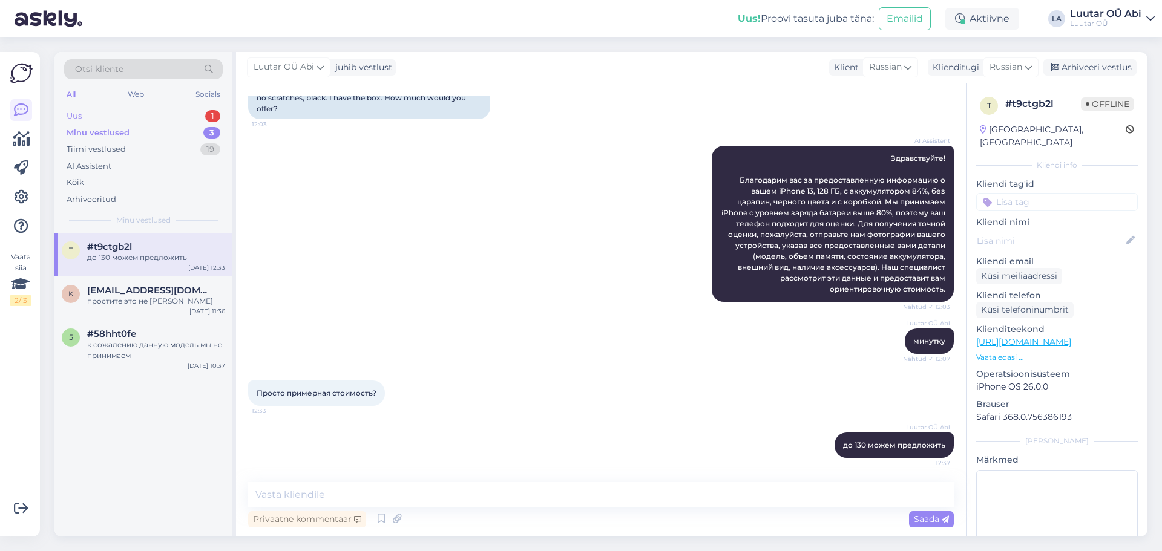
click at [145, 117] on div "Uus 1" at bounding box center [143, 116] width 159 height 17
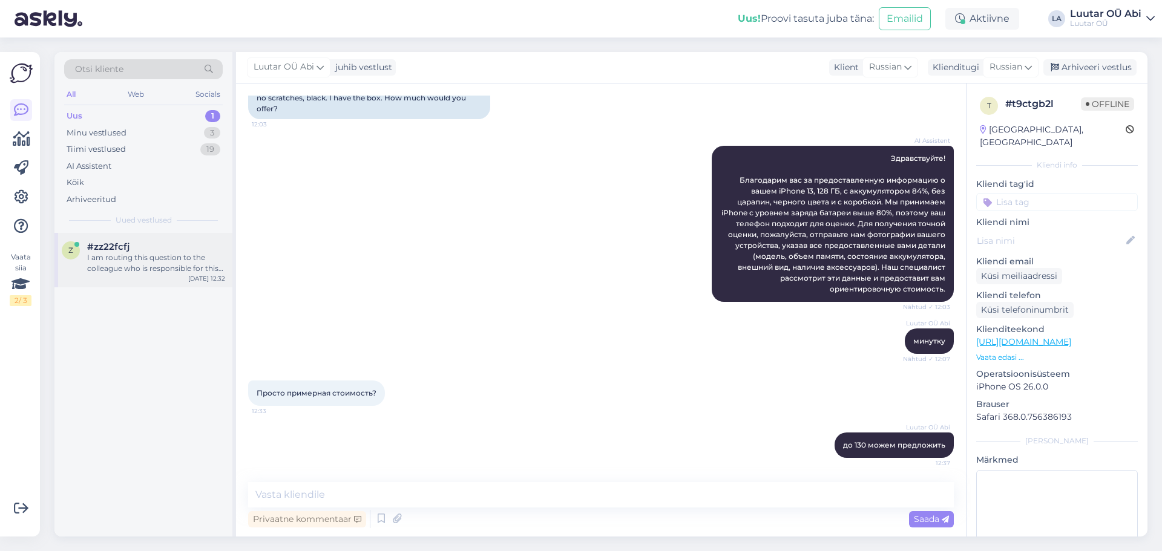
click at [162, 245] on div "#zz22fcfj" at bounding box center [156, 246] width 138 height 11
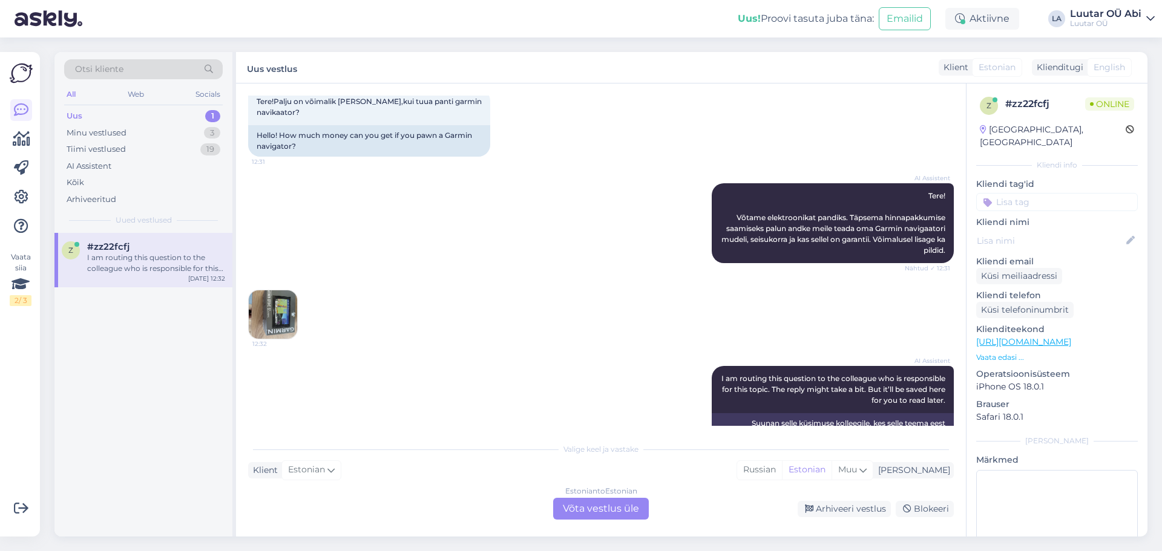
scroll to position [114, 0]
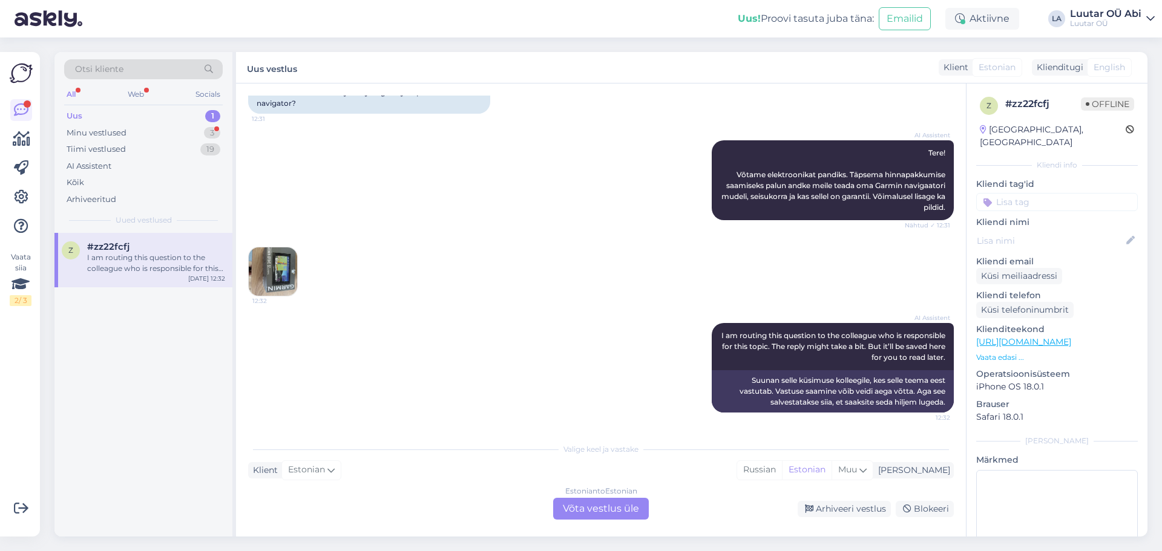
click at [476, 249] on div "12:32" at bounding box center [601, 272] width 706 height 76
click at [137, 130] on div "Minu vestlused 3" at bounding box center [143, 133] width 159 height 17
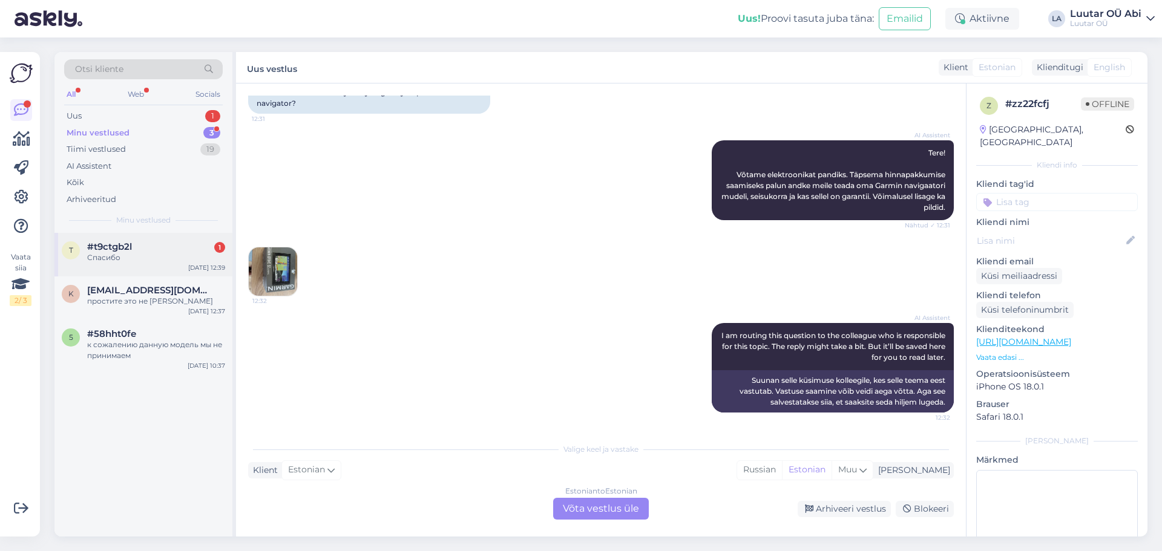
click at [162, 257] on div "Спасибо" at bounding box center [156, 257] width 138 height 11
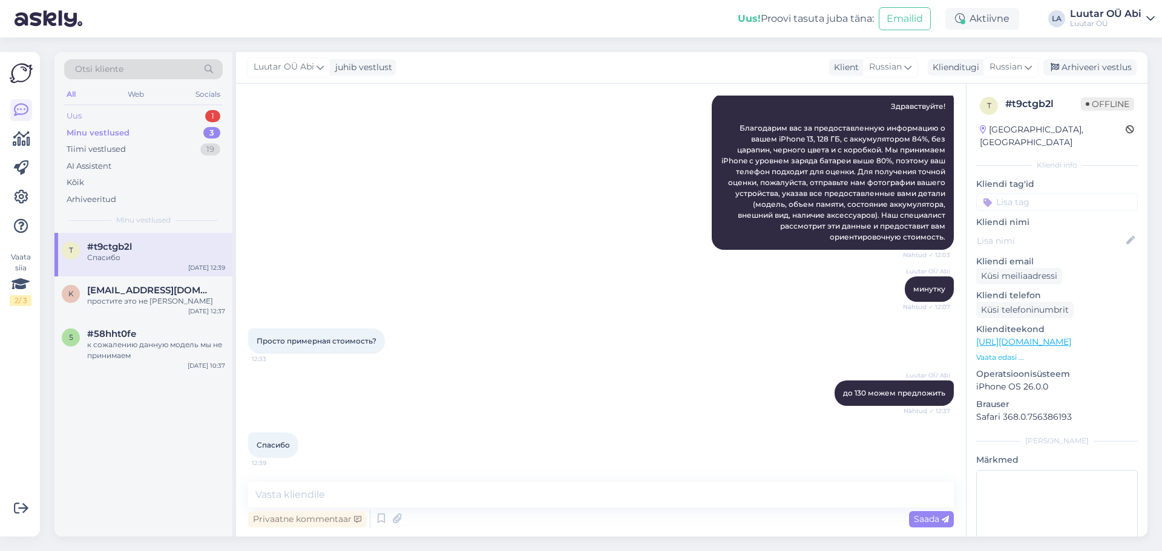
click at [145, 119] on div "Uus 1" at bounding box center [143, 116] width 159 height 17
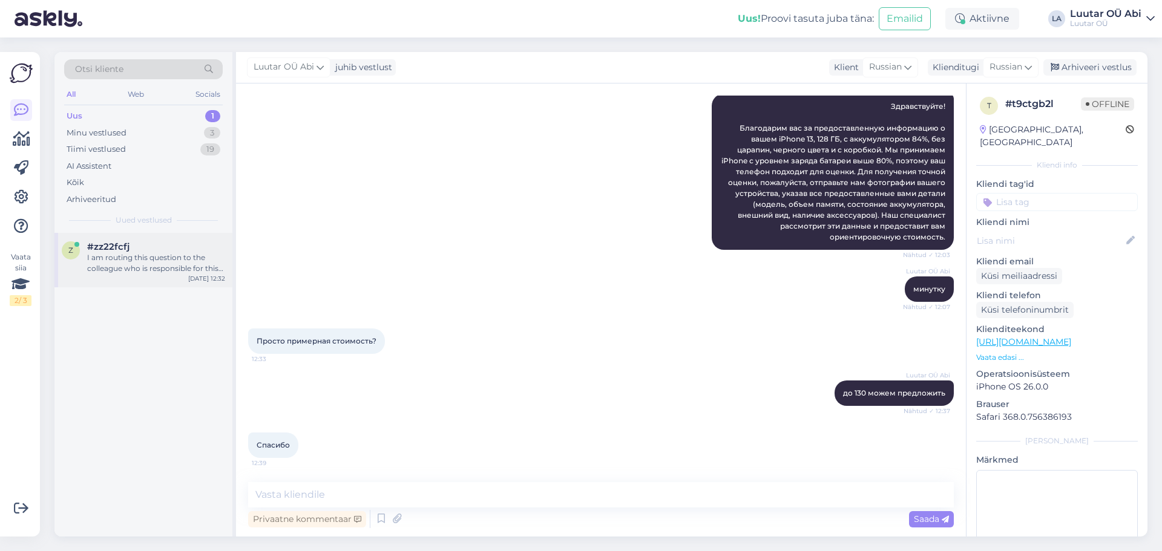
click at [188, 280] on div "z #zz22fcfj I am routing this question to the colleague who is responsible for …" at bounding box center [143, 260] width 178 height 54
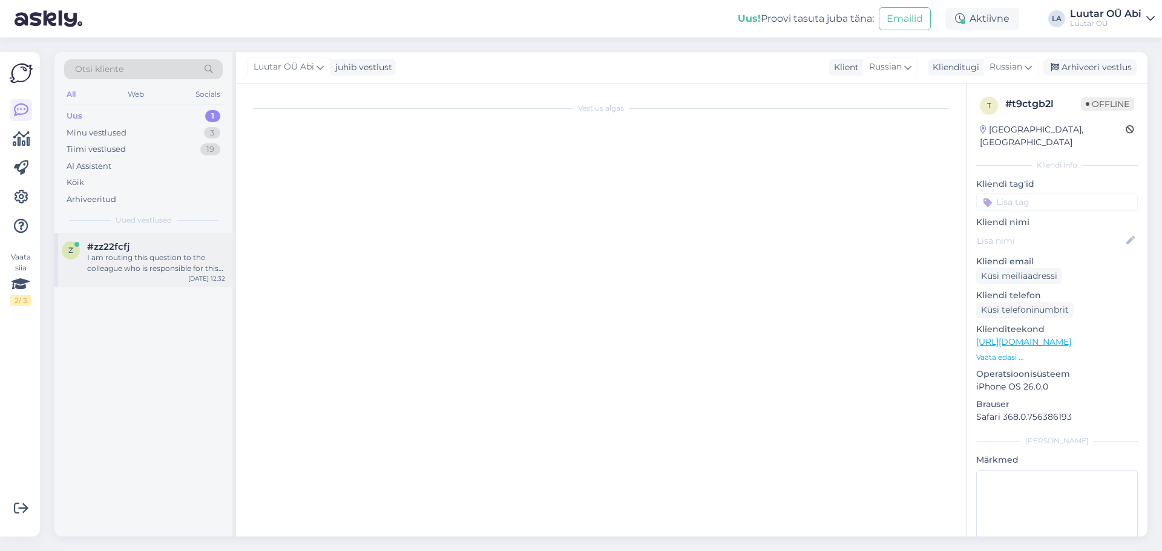
scroll to position [114, 0]
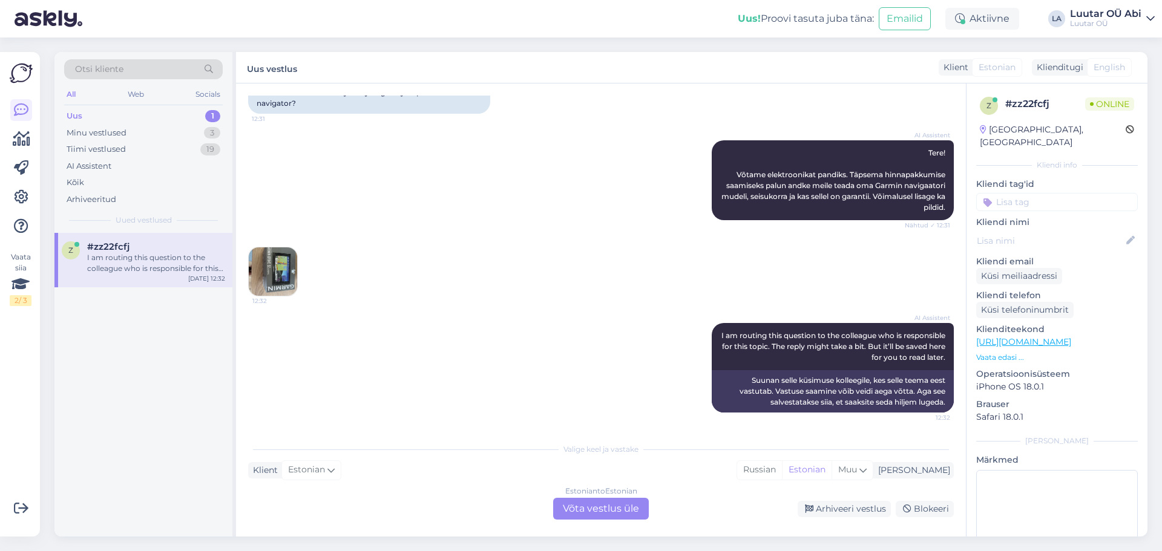
click at [611, 516] on div "Estonian to Estonian Võta vestlus üle" at bounding box center [601, 509] width 96 height 22
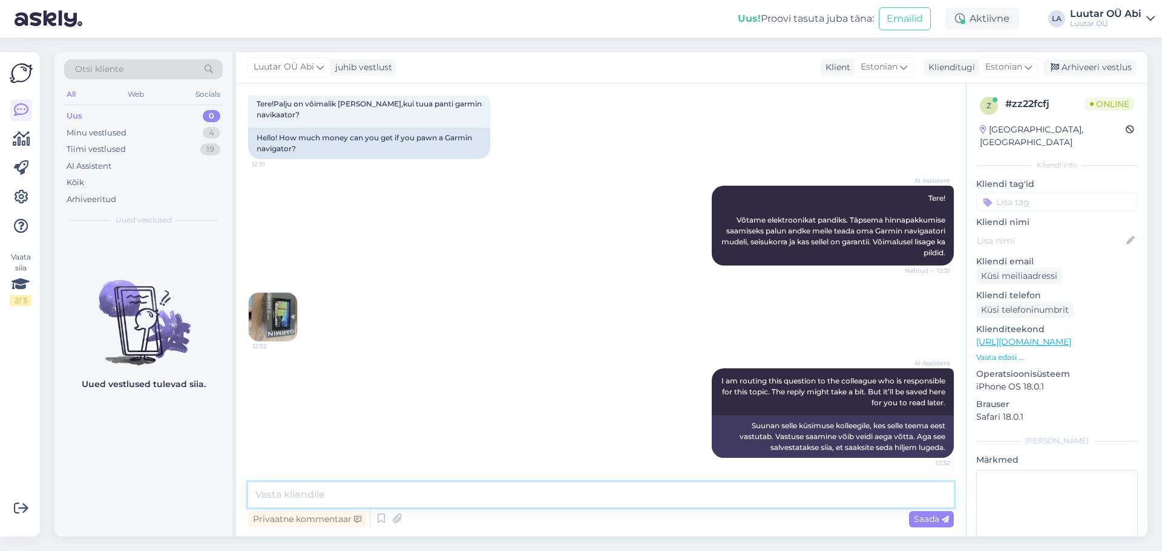
click at [579, 501] on textarea at bounding box center [601, 494] width 706 height 25
type textarea "kuni 40€ [PERSON_NAME]"
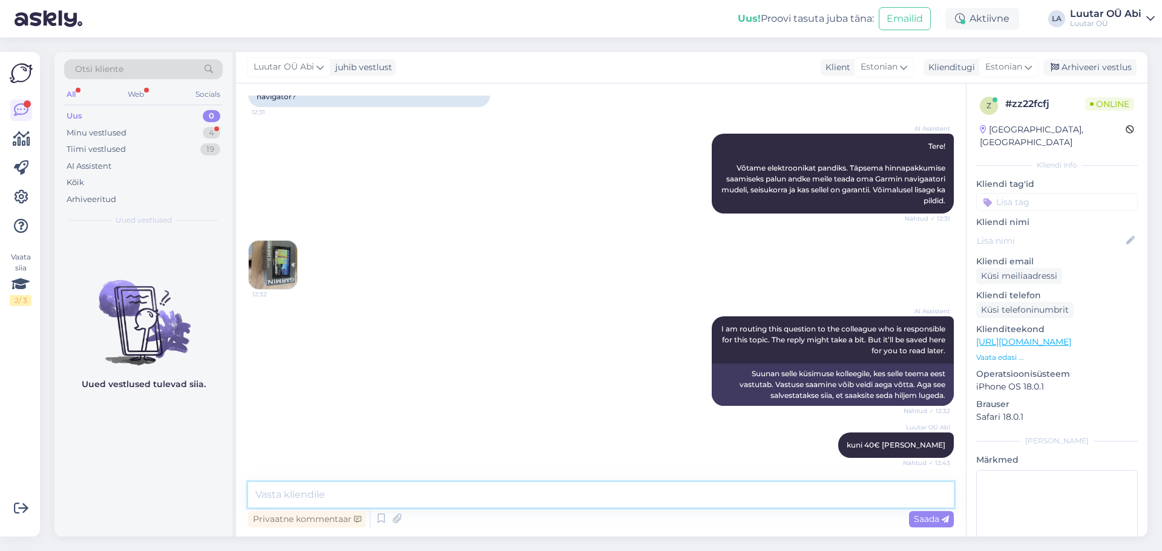
scroll to position [172, 0]
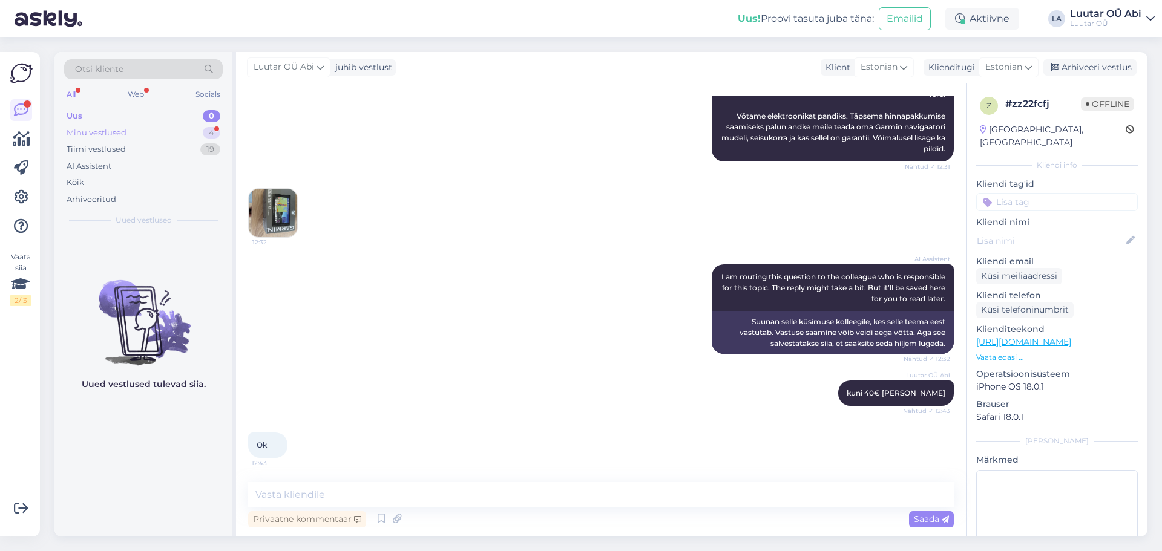
click at [153, 135] on div "Minu vestlused 4" at bounding box center [143, 133] width 159 height 17
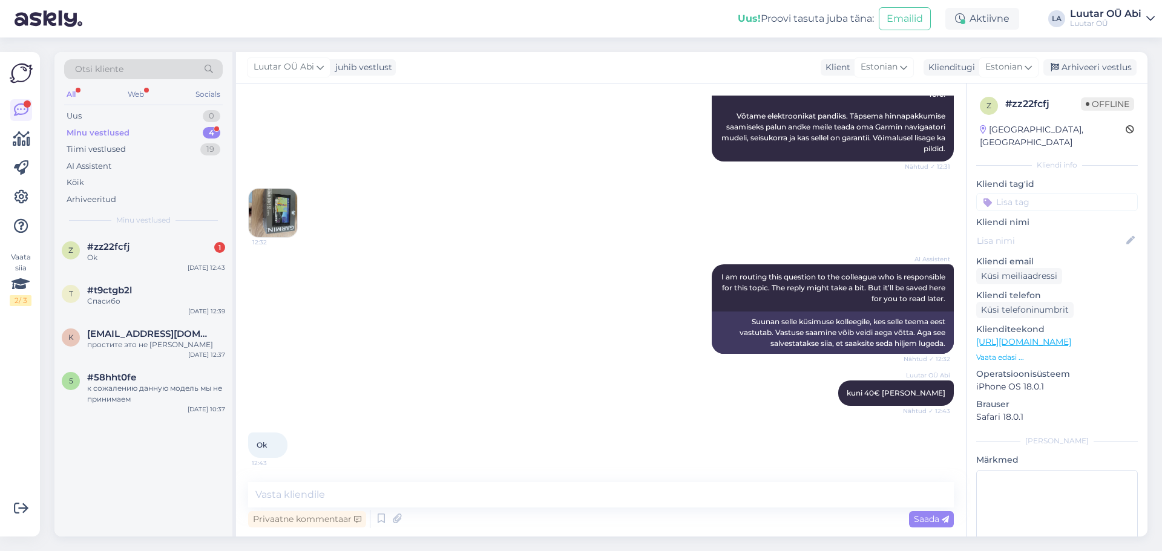
click at [151, 230] on div "Otsi kliente All Web Socials Uus 0 Minu vestlused 4 Tiimi vestlused 19 AI Assis…" at bounding box center [143, 142] width 178 height 181
click at [155, 244] on div "#zz22fcfj 1" at bounding box center [156, 246] width 138 height 11
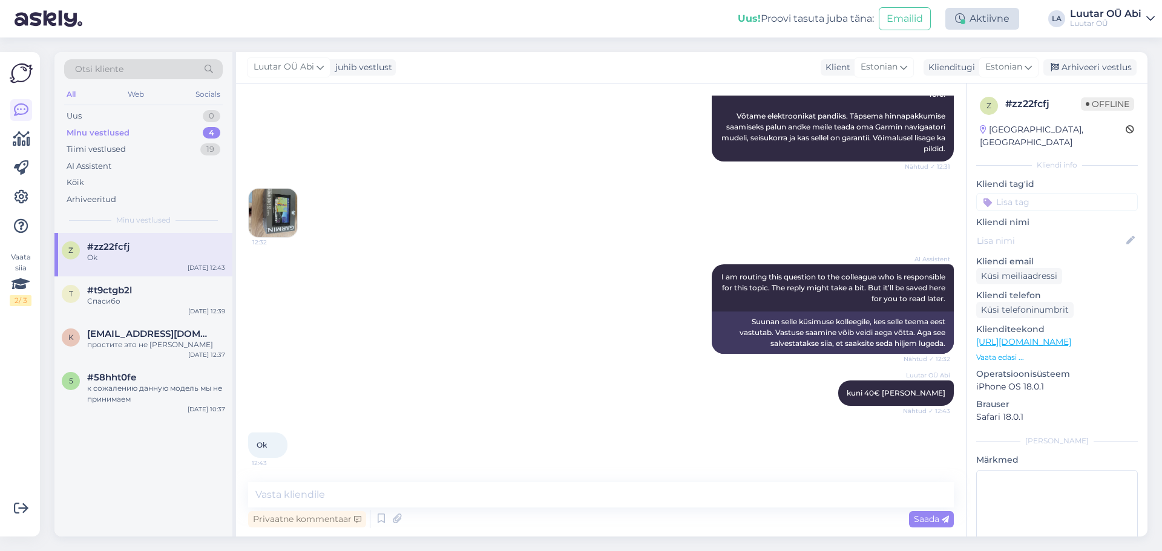
click at [1003, 16] on div "Aktiivne" at bounding box center [982, 19] width 74 height 22
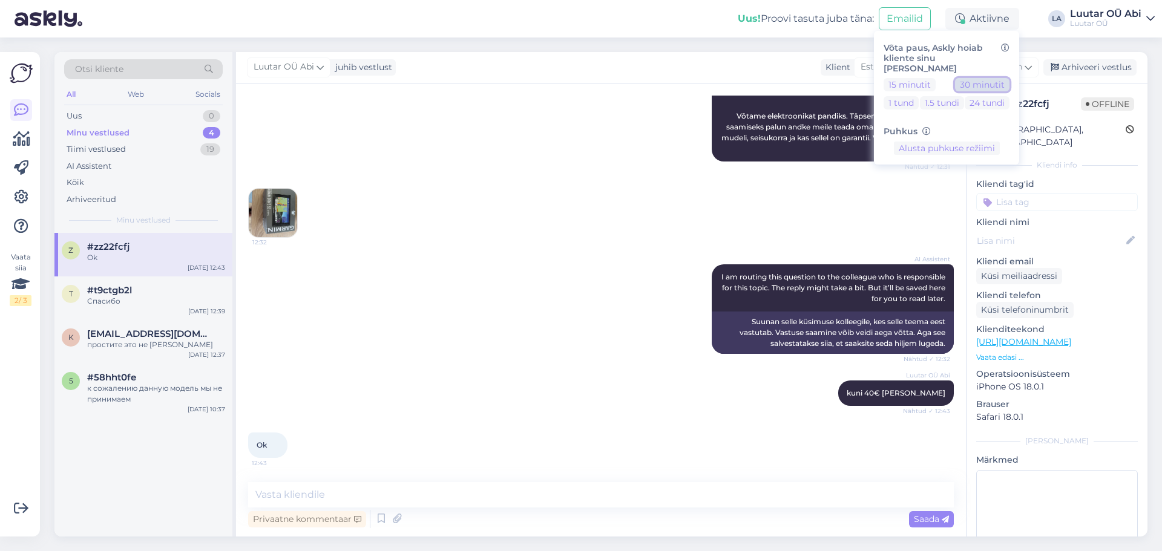
click at [984, 78] on button "30 minutit" at bounding box center [982, 84] width 54 height 13
